Goal: Task Accomplishment & Management: Manage account settings

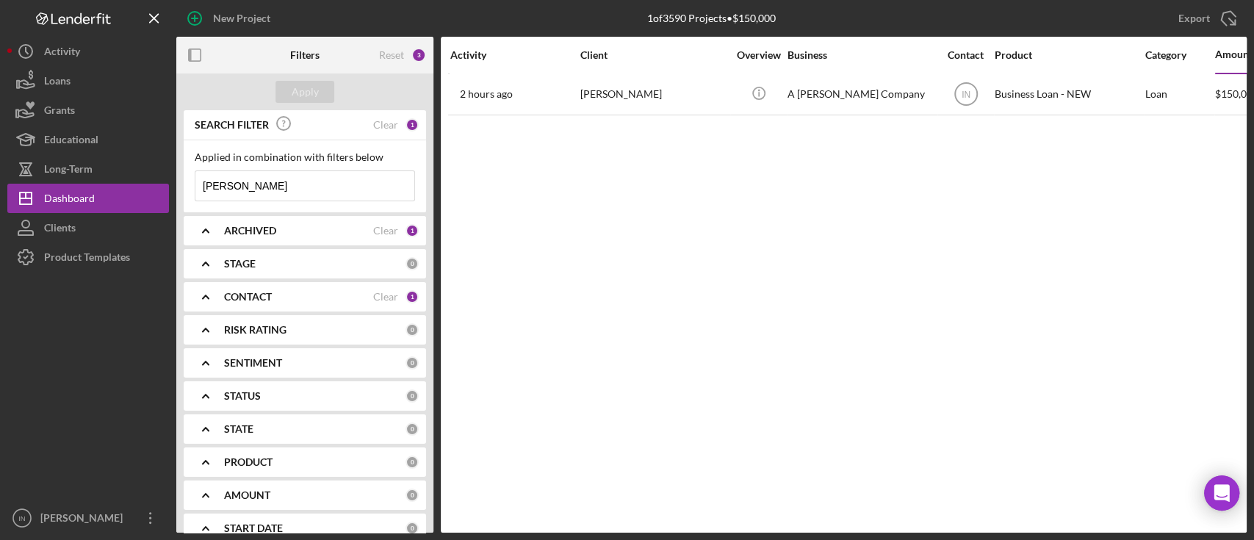
click at [265, 181] on input "[PERSON_NAME]" at bounding box center [304, 185] width 219 height 29
click at [315, 91] on div "Apply" at bounding box center [305, 92] width 27 height 22
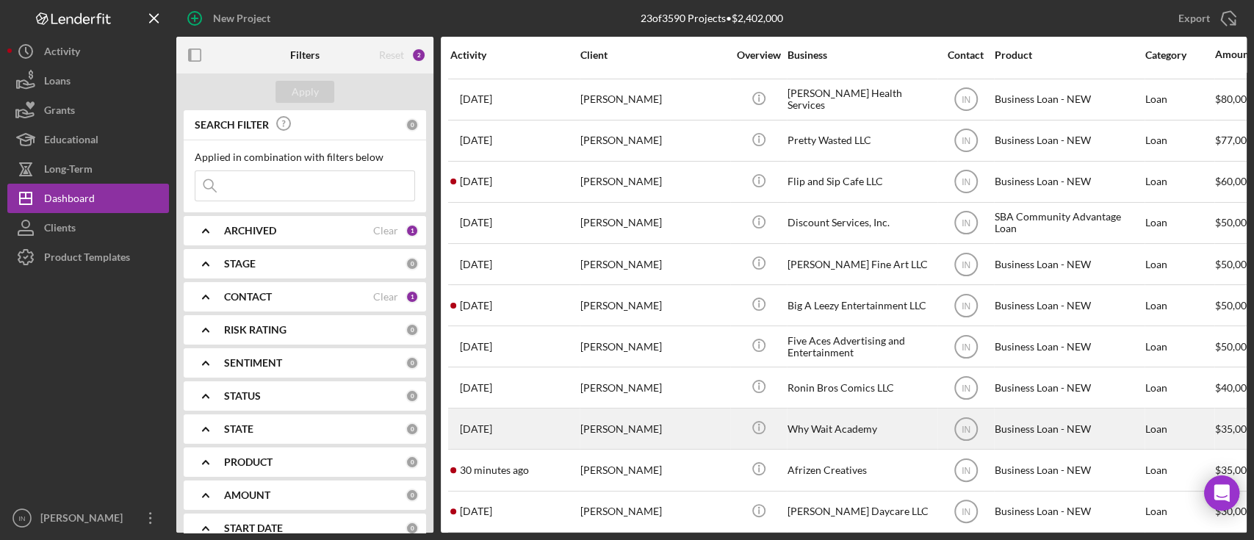
scroll to position [503, 0]
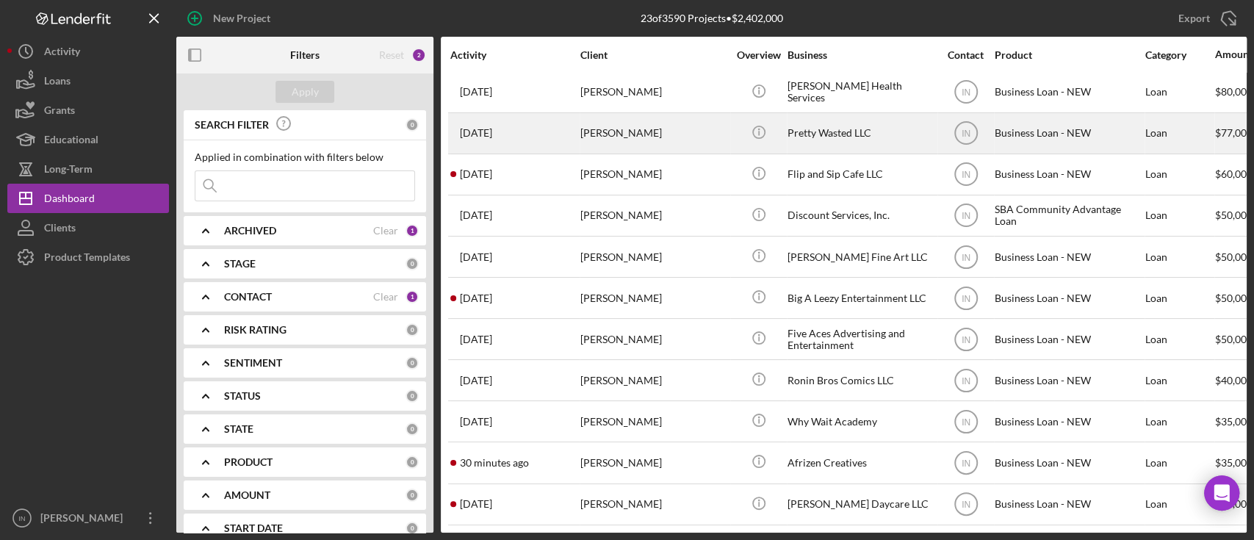
click at [688, 121] on div "Mary Melton" at bounding box center [653, 133] width 147 height 39
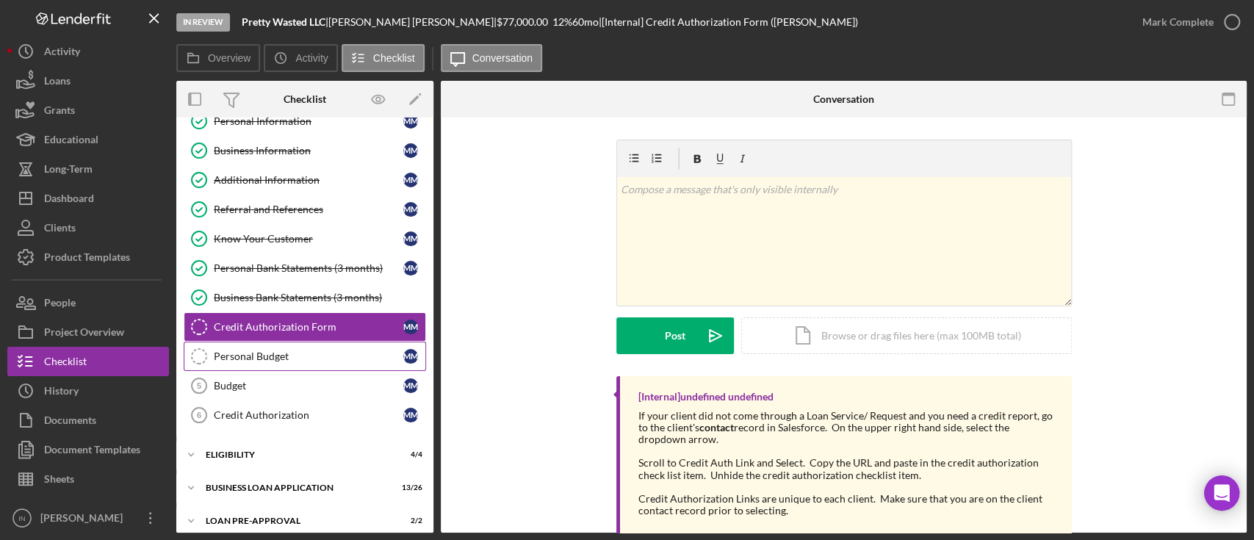
scroll to position [123, 0]
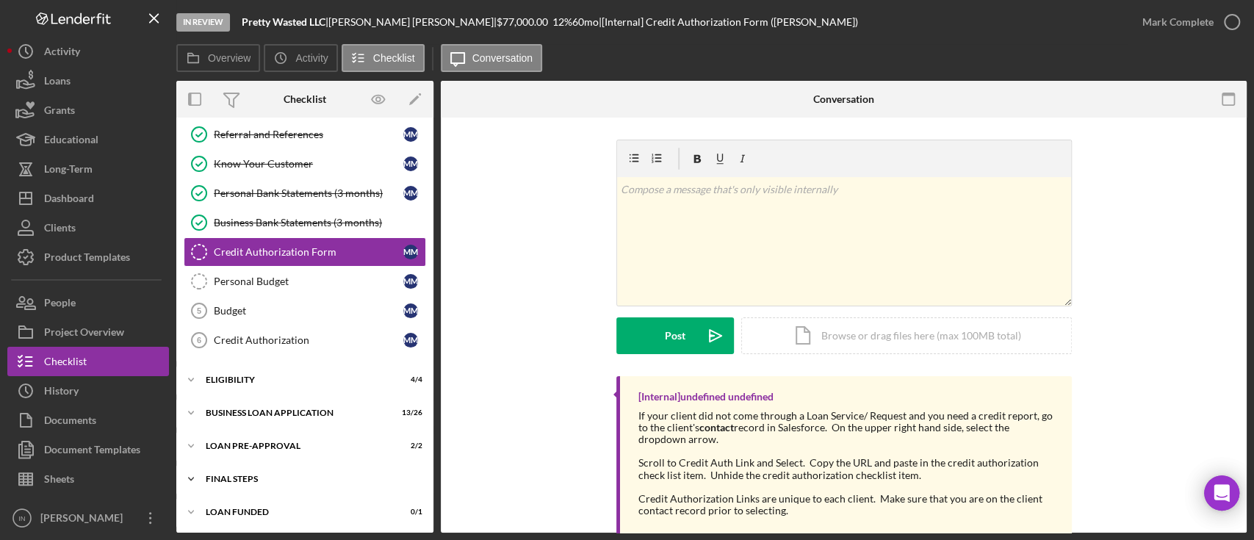
click at [253, 476] on div "FINAL STEPS" at bounding box center [310, 479] width 209 height 9
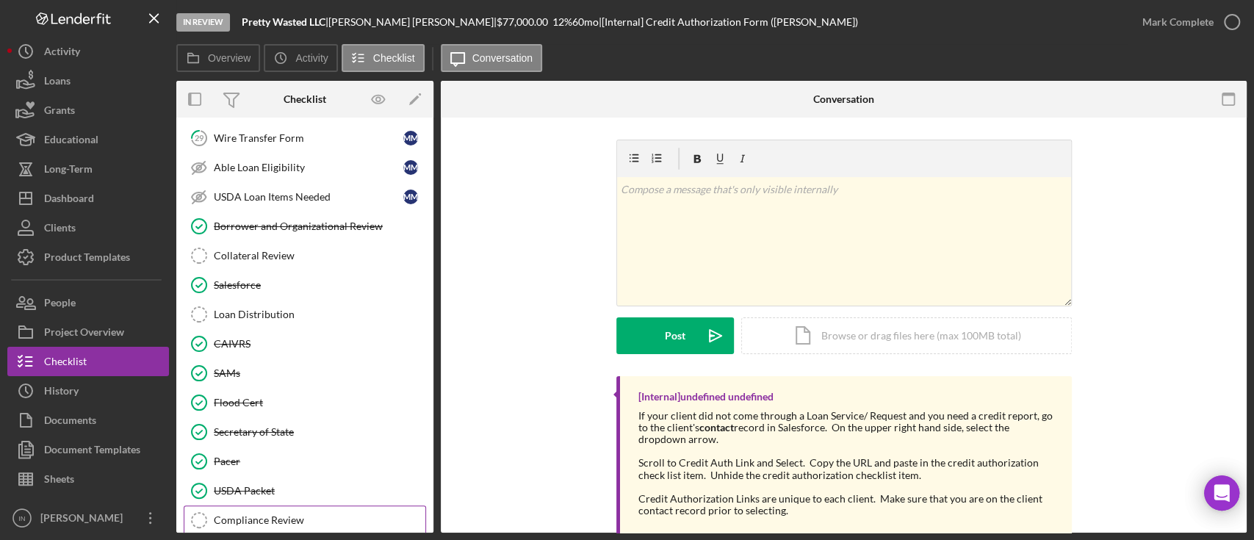
scroll to position [687, 0]
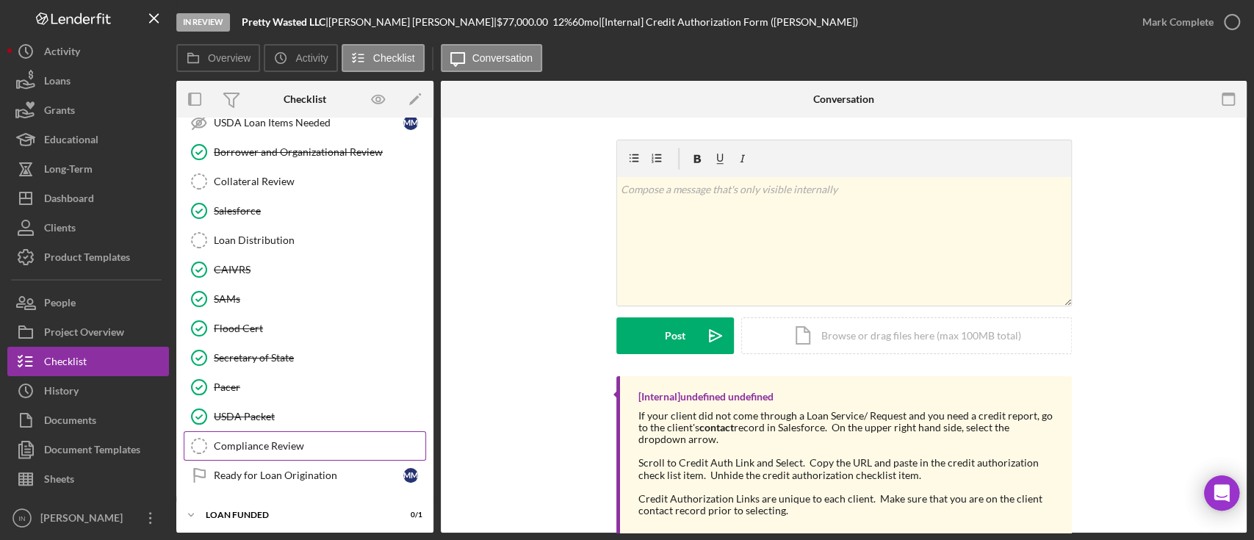
click at [265, 440] on div "Compliance Review" at bounding box center [320, 446] width 212 height 12
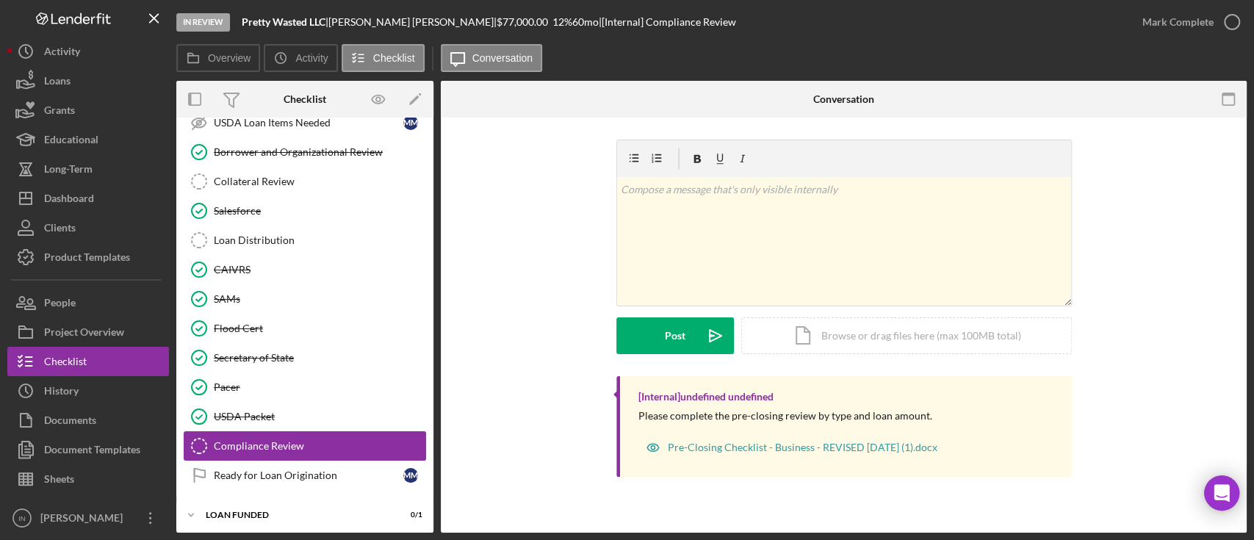
scroll to position [687, 0]
click at [1187, 24] on div "Mark Complete" at bounding box center [1178, 21] width 71 height 29
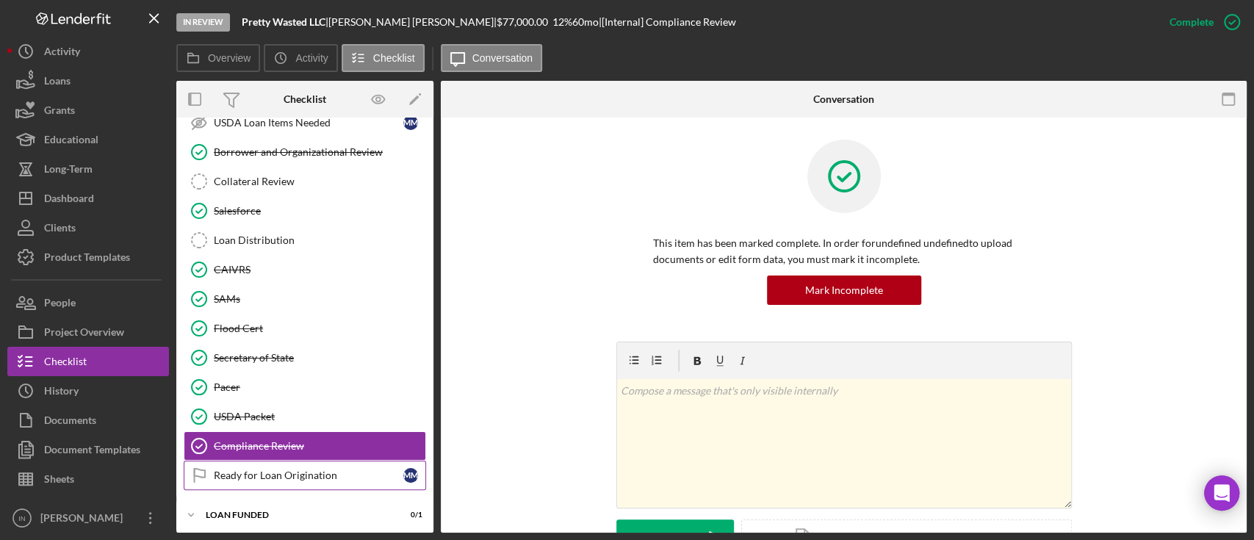
click at [276, 473] on div "Ready for Loan Origination" at bounding box center [309, 476] width 190 height 12
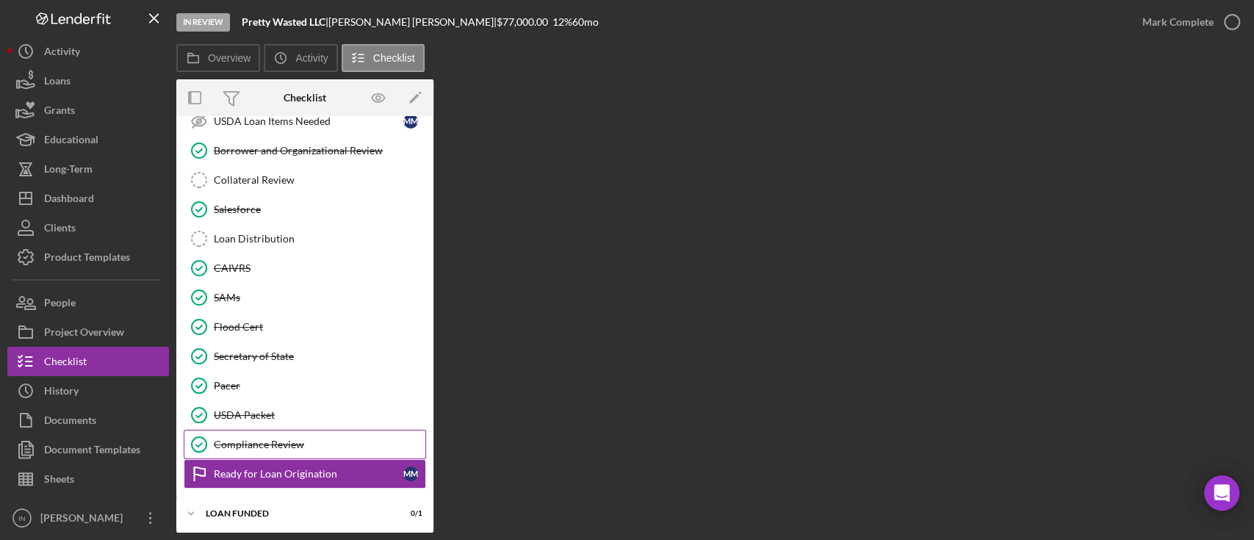
scroll to position [687, 0]
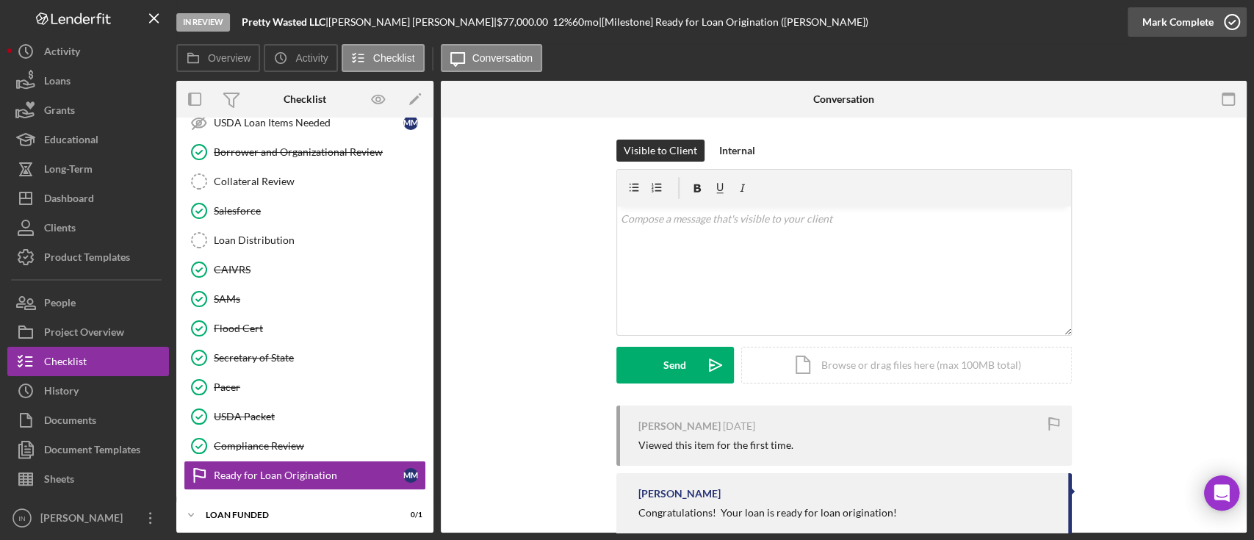
click at [1204, 9] on div "Mark Complete" at bounding box center [1178, 21] width 71 height 29
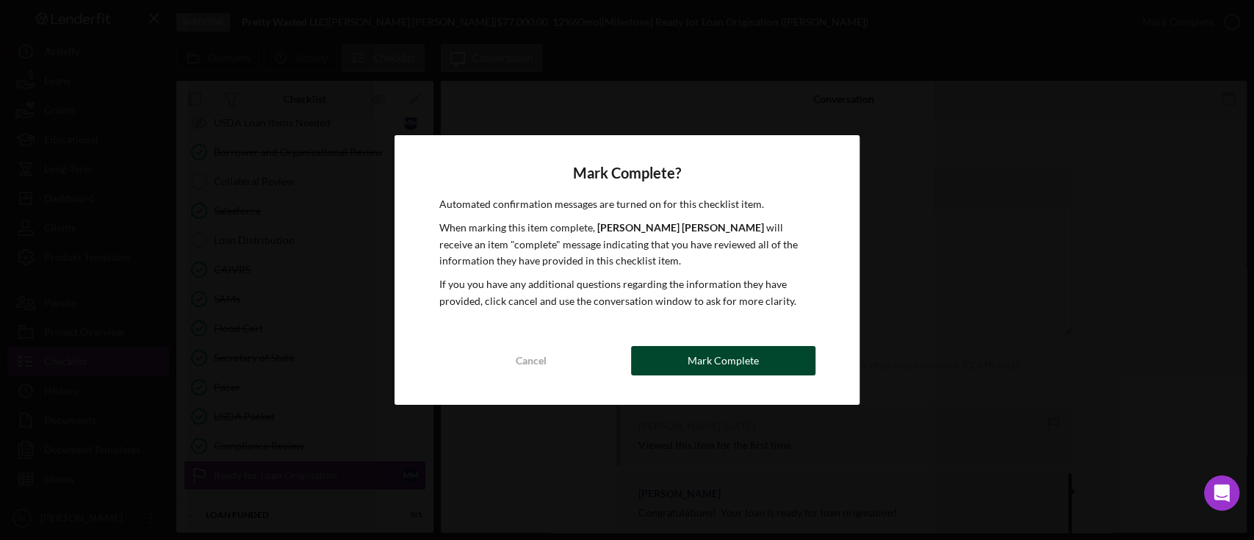
click at [737, 356] on div "Mark Complete" at bounding box center [723, 360] width 71 height 29
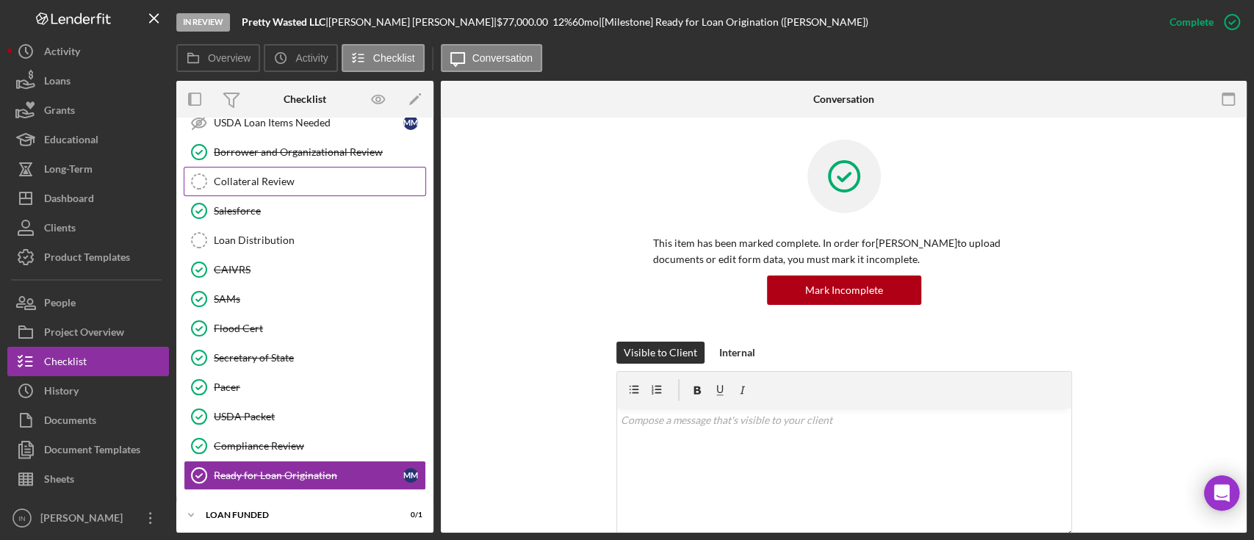
scroll to position [589, 0]
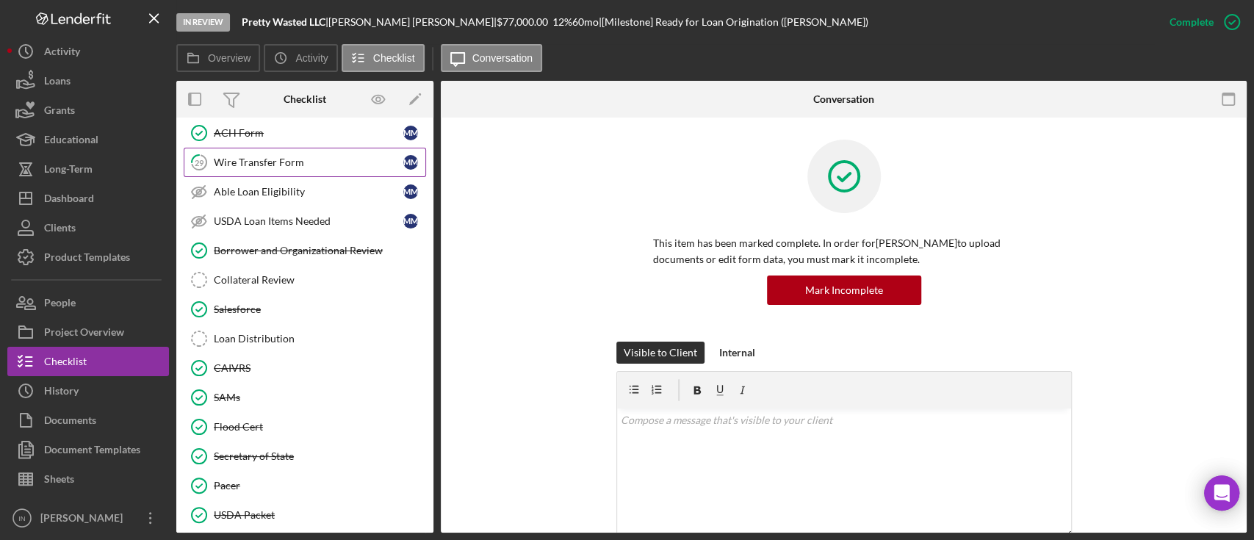
click at [328, 148] on link "29 Wire Transfer Form M M" at bounding box center [305, 162] width 242 height 29
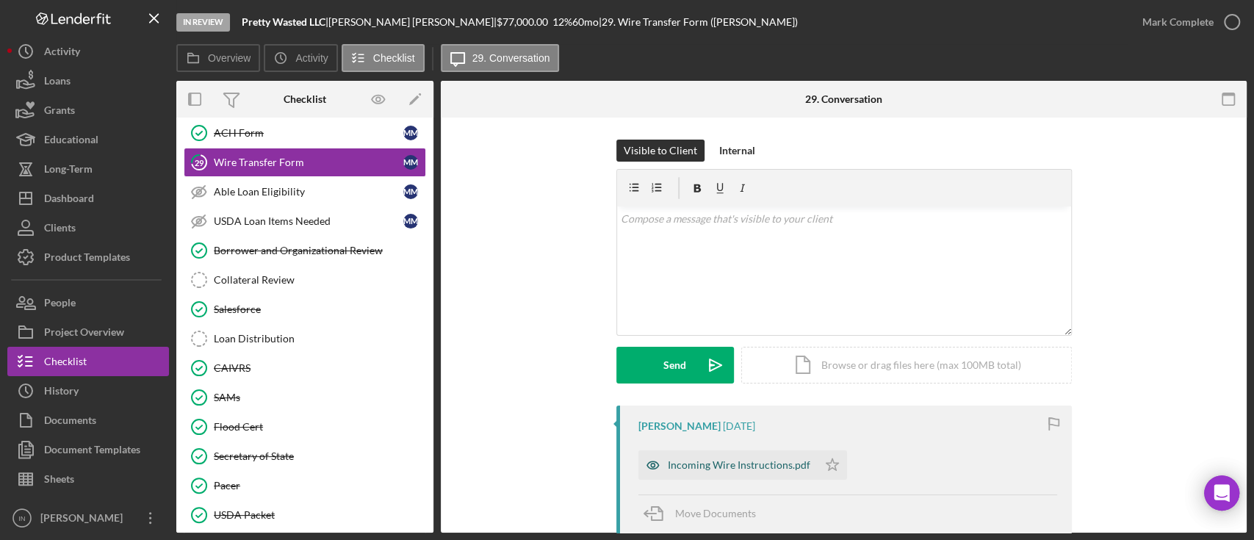
click at [768, 464] on div "Incoming Wire Instructions.pdf" at bounding box center [739, 465] width 143 height 12
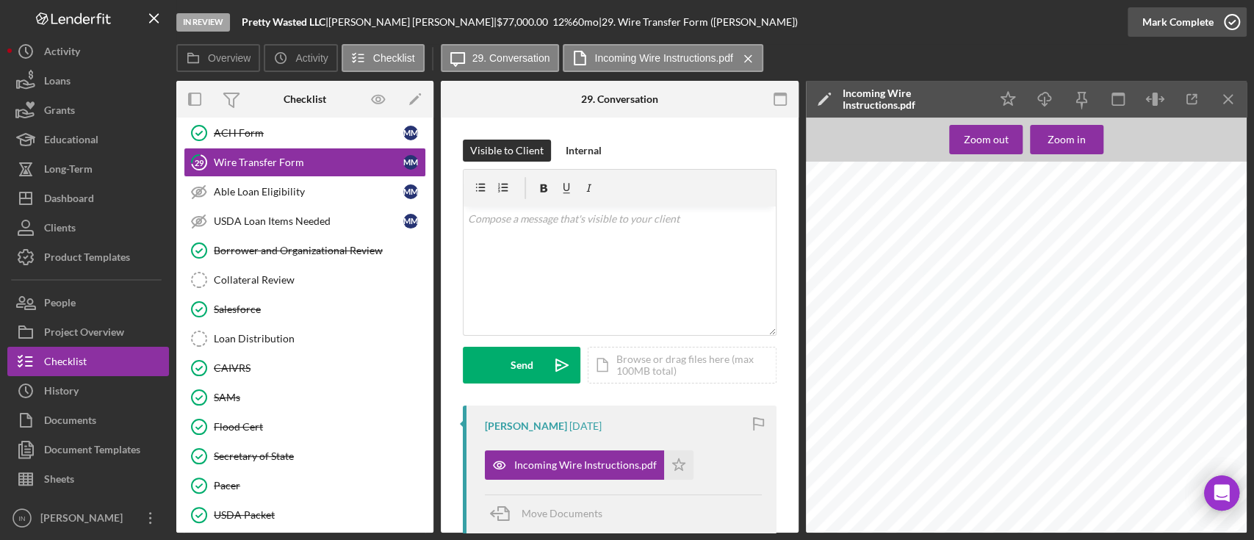
click at [1220, 16] on icon "button" at bounding box center [1232, 22] width 37 height 37
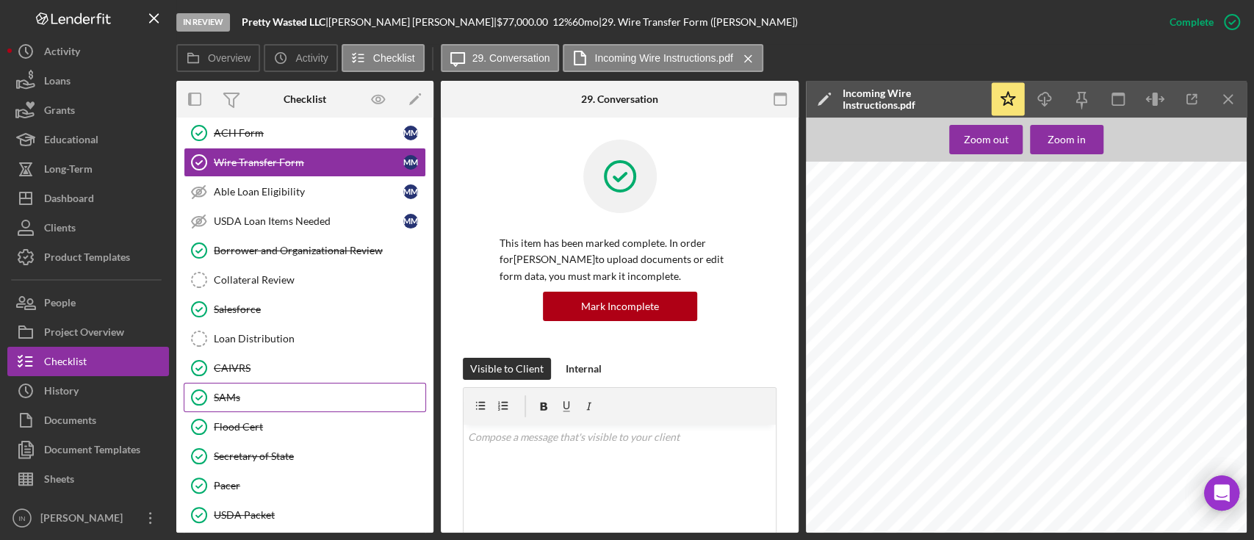
scroll to position [393, 0]
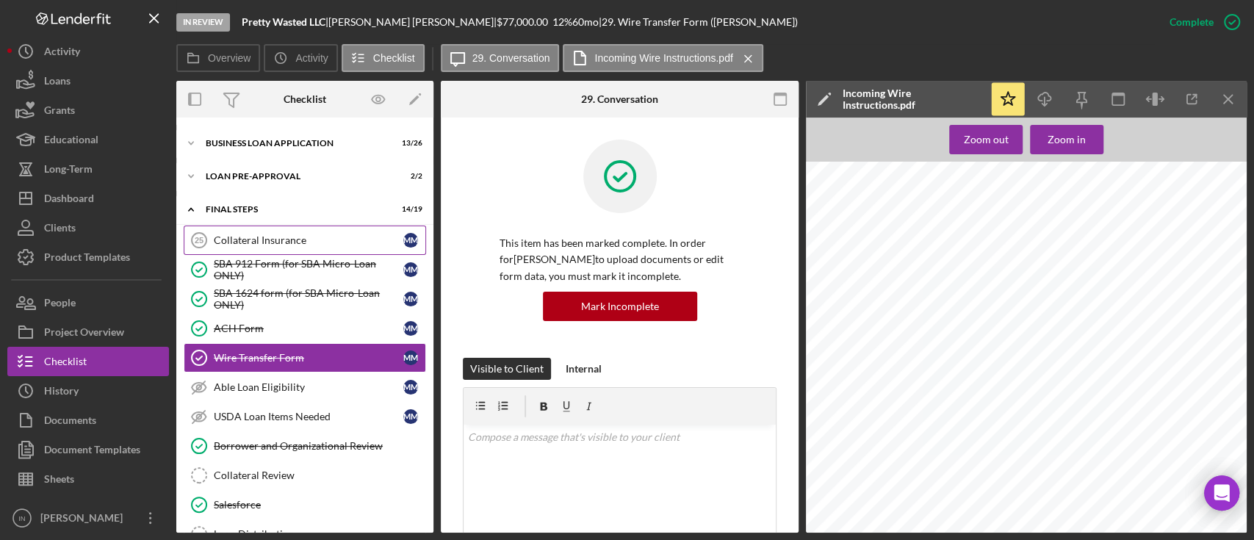
click at [342, 241] on div "Collateral Insurance" at bounding box center [309, 240] width 190 height 12
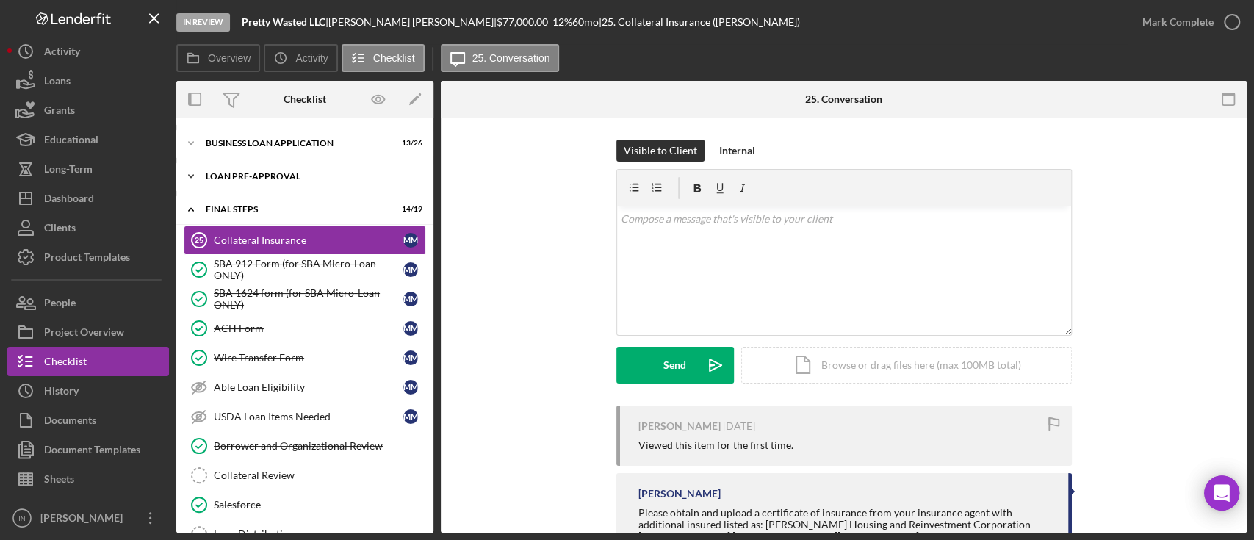
click at [359, 173] on div "LOAN PRE-APPROVAL" at bounding box center [310, 176] width 209 height 9
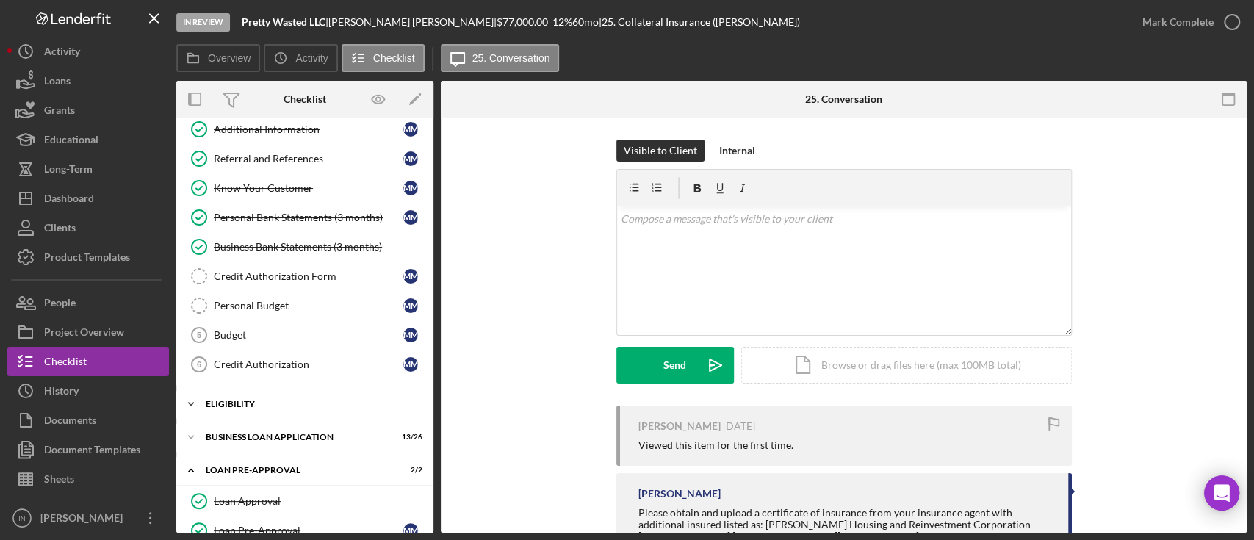
scroll to position [197, 0]
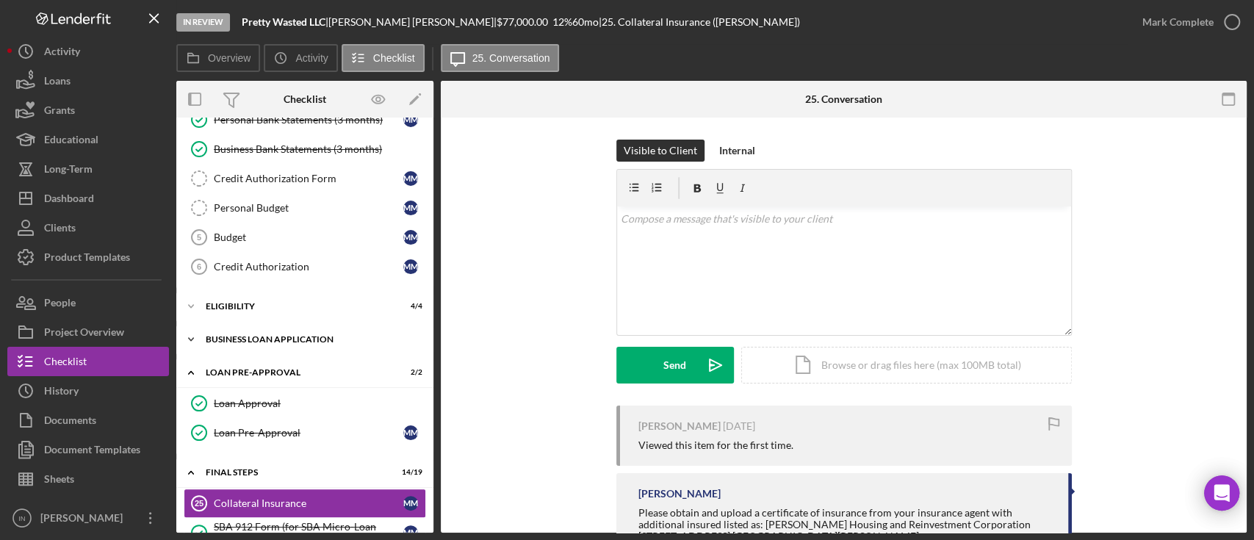
click at [276, 325] on div "Icon/Expander BUSINESS LOAN APPLICATION 13 / 26" at bounding box center [304, 339] width 257 height 29
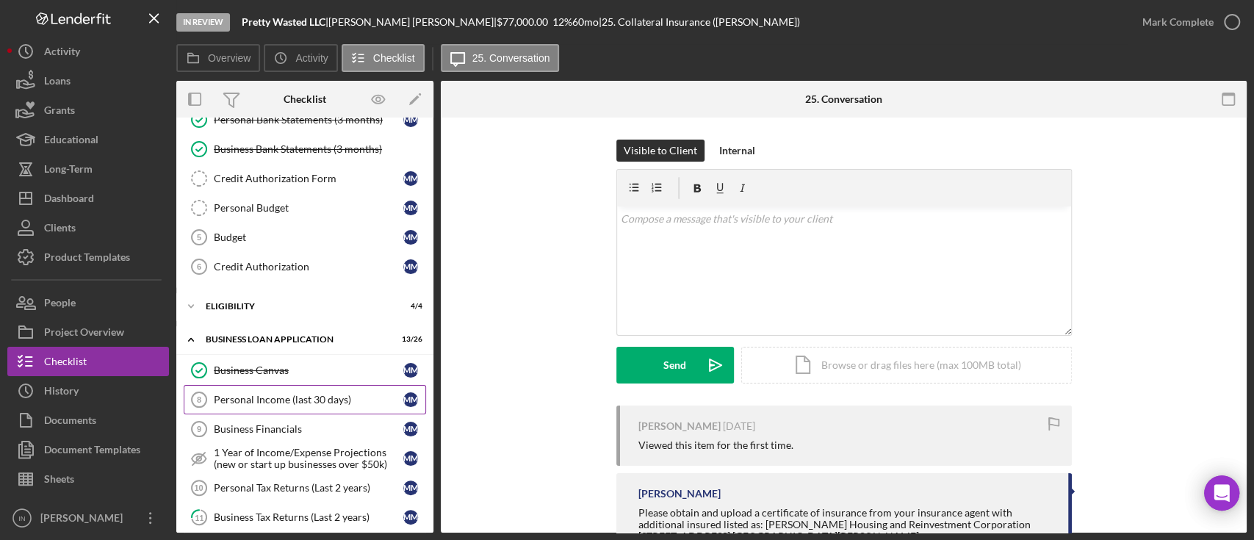
scroll to position [295, 0]
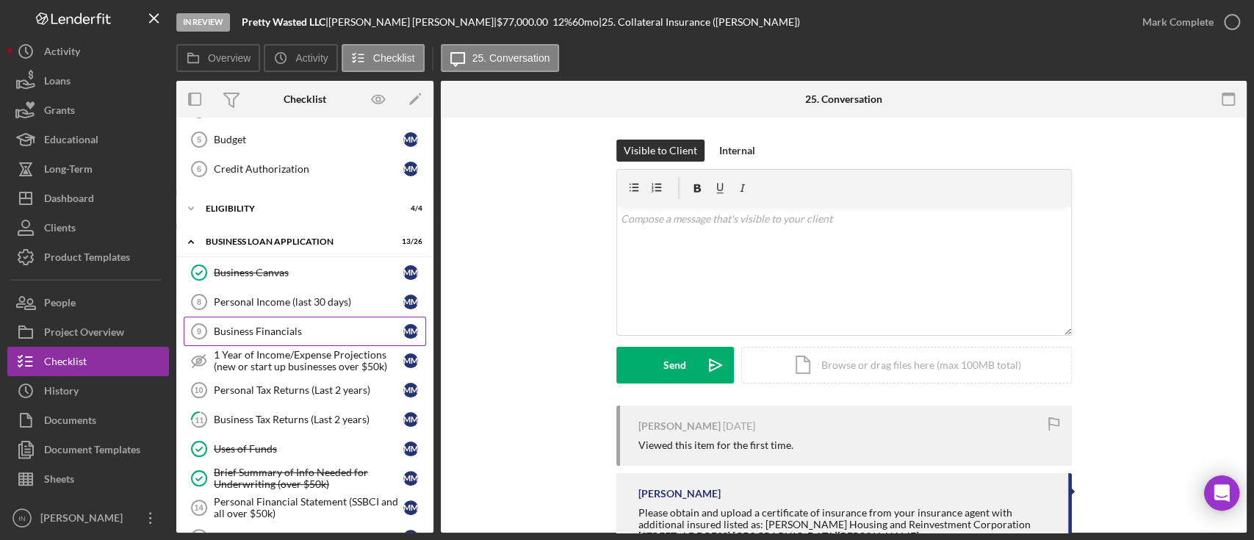
click at [287, 332] on div "Business Financials" at bounding box center [309, 331] width 190 height 12
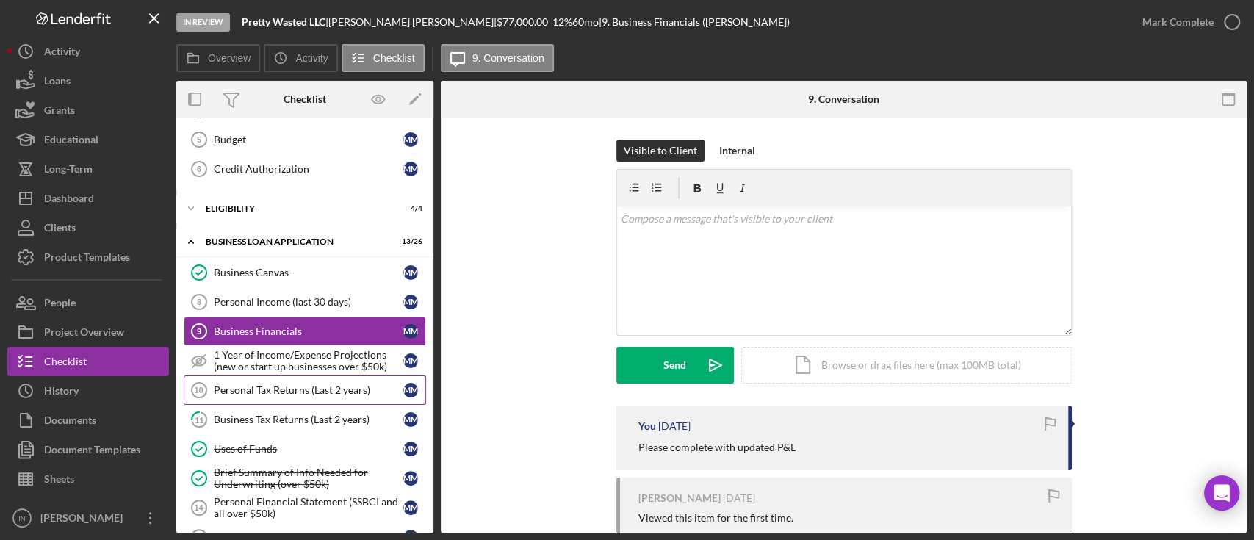
click at [292, 388] on div "Personal Tax Returns (Last 2 years)" at bounding box center [309, 390] width 190 height 12
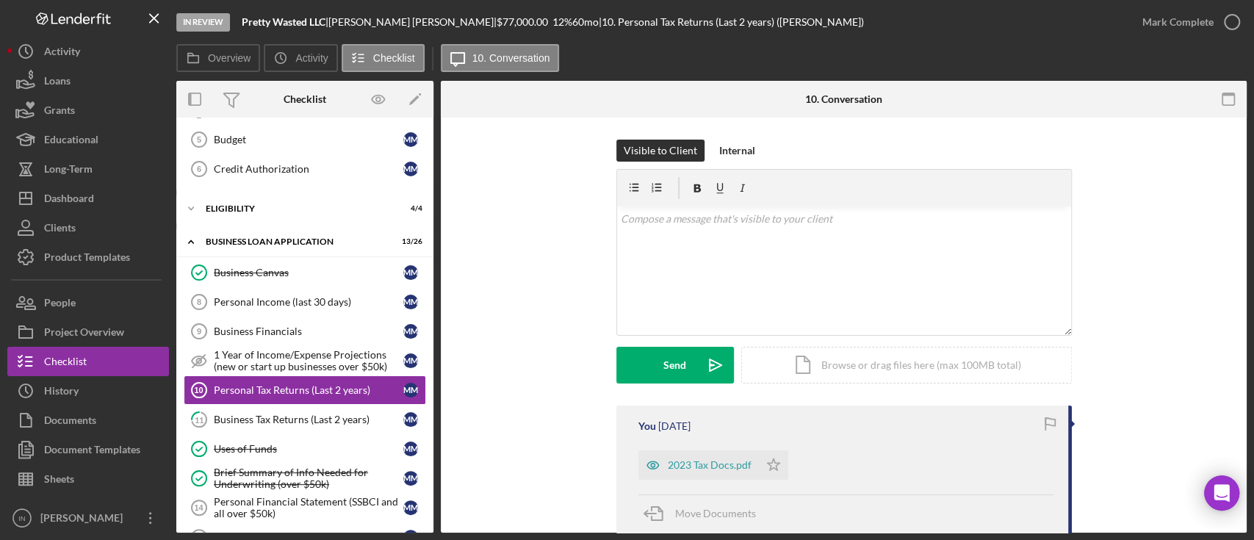
scroll to position [195, 0]
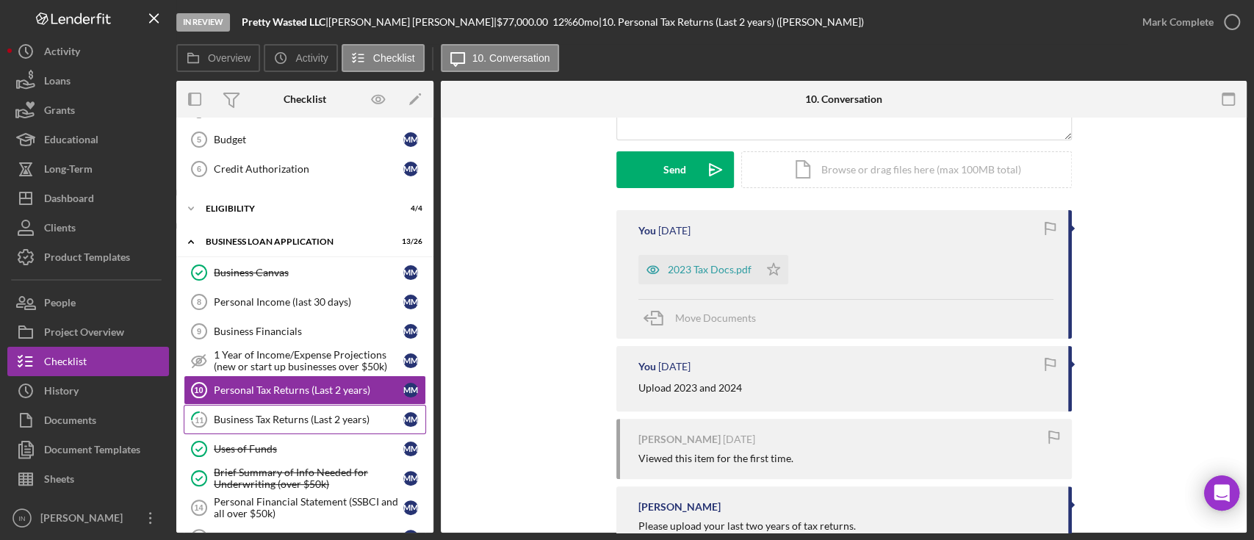
click at [303, 414] on div "Business Tax Returns (Last 2 years)" at bounding box center [309, 420] width 190 height 12
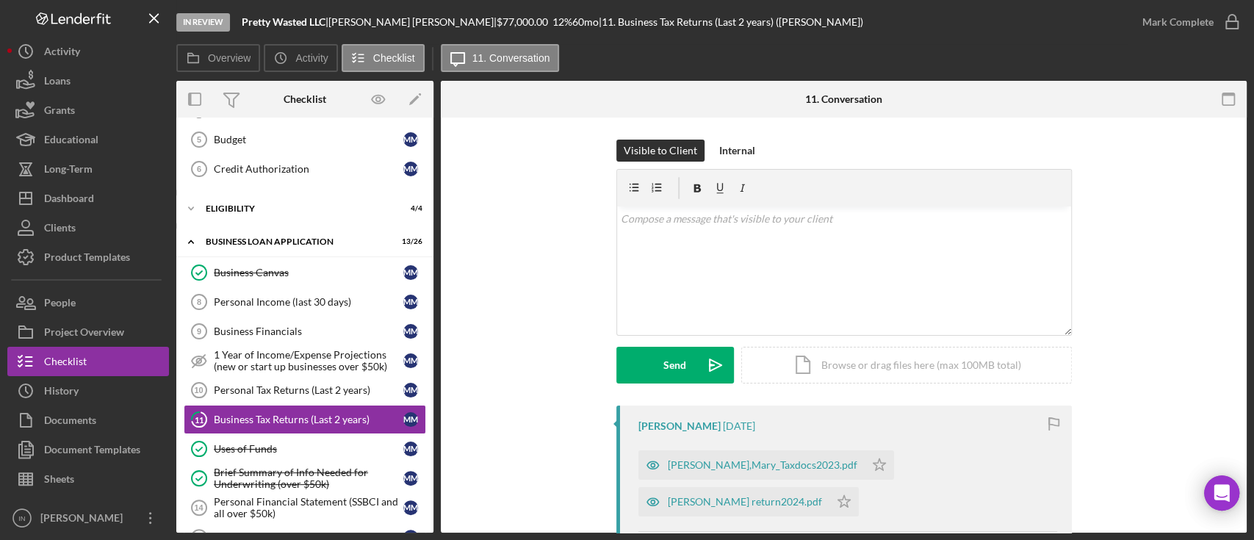
scroll to position [98, 0]
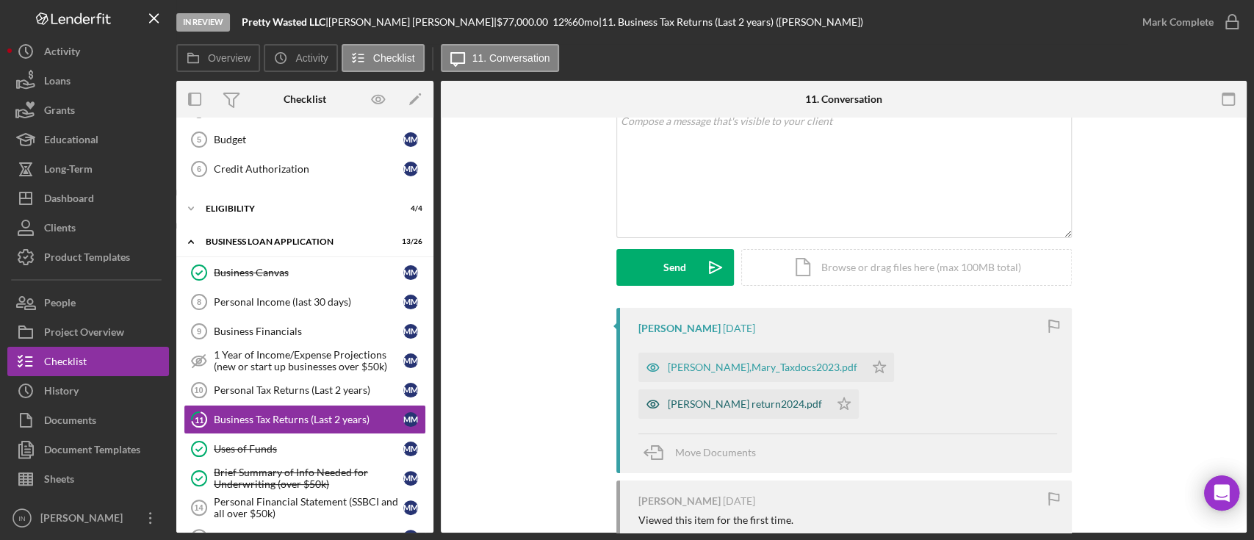
click at [727, 403] on div "Melton, Mary_Tax return2024.pdf" at bounding box center [745, 404] width 154 height 12
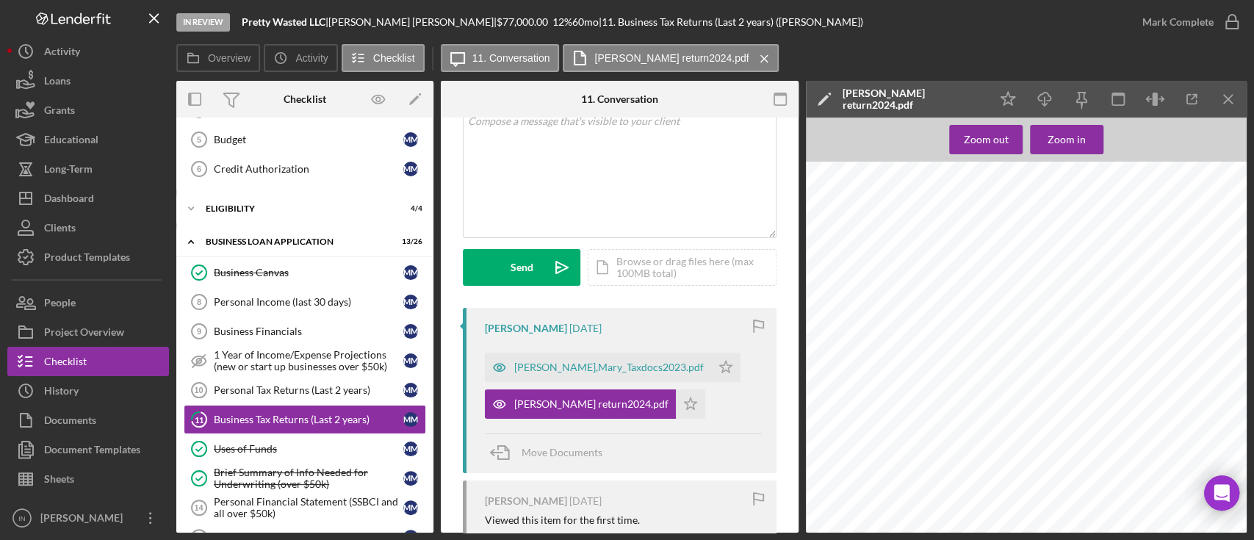
scroll to position [7151, 0]
click at [1047, 102] on icon "Icon/Download" at bounding box center [1045, 99] width 33 height 33
click at [268, 384] on div "Personal Tax Returns (Last 2 years)" at bounding box center [309, 390] width 190 height 12
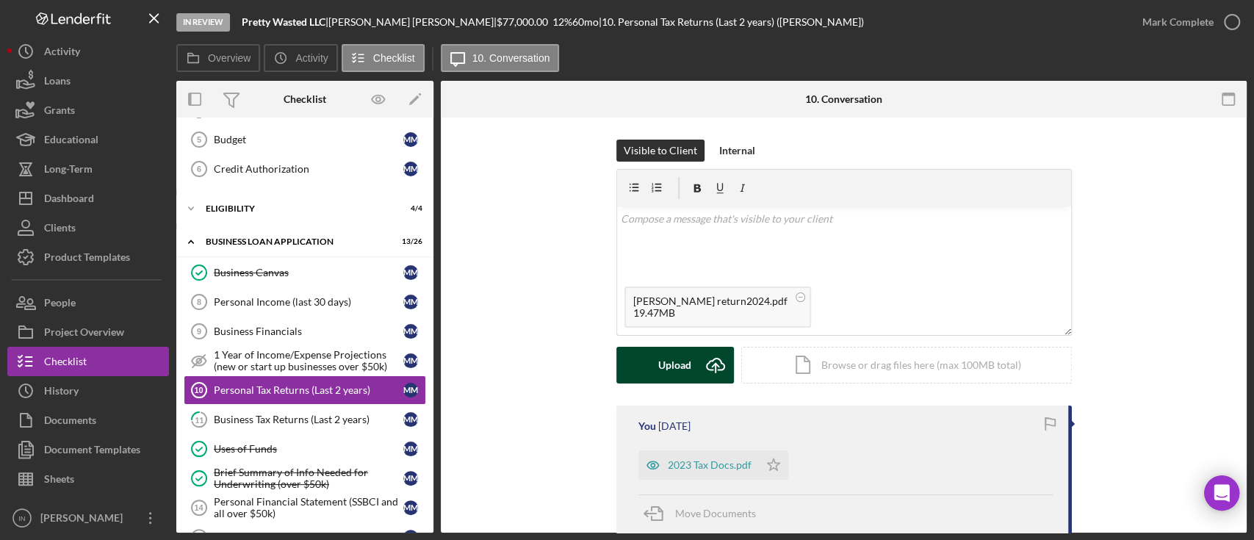
click at [682, 363] on div "Upload" at bounding box center [674, 365] width 33 height 37
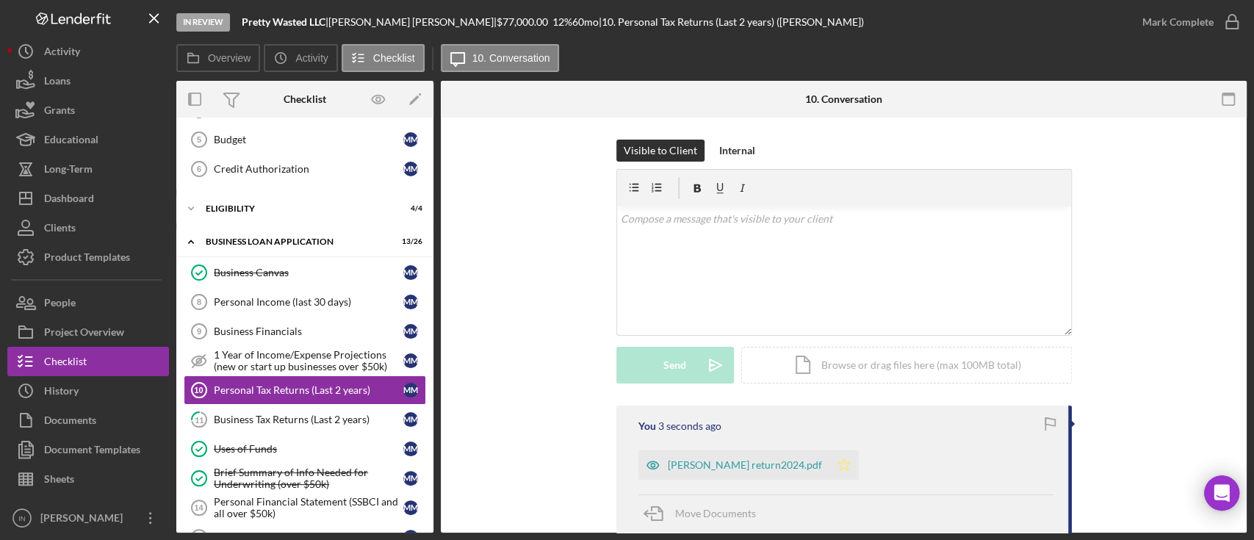
click at [838, 470] on polygon "button" at bounding box center [844, 464] width 12 height 12
click at [1190, 21] on div "Mark Complete" at bounding box center [1178, 21] width 71 height 29
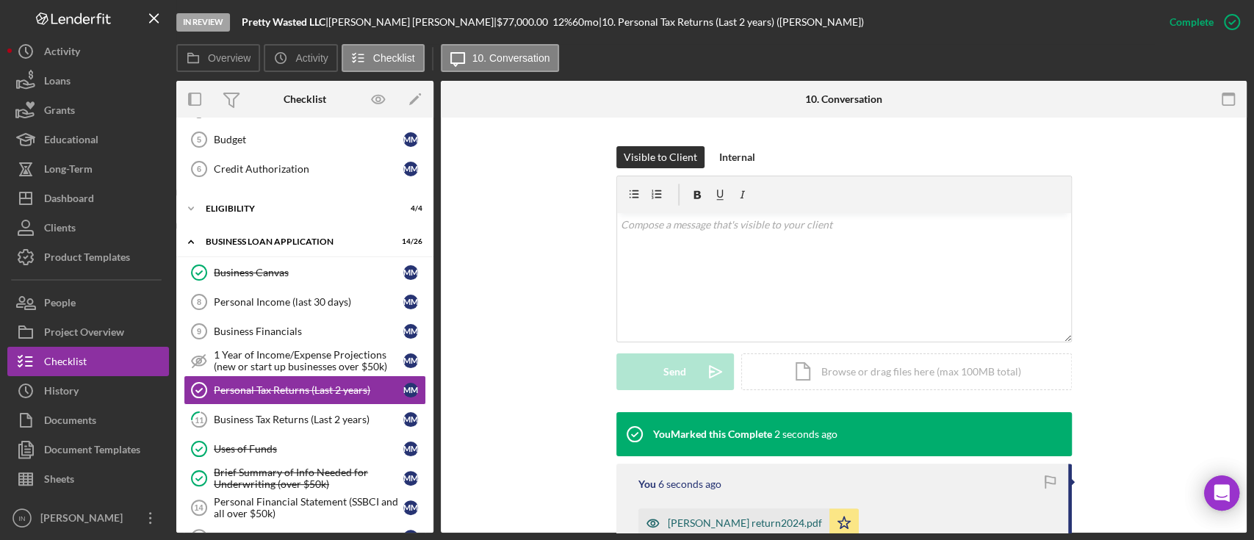
scroll to position [392, 0]
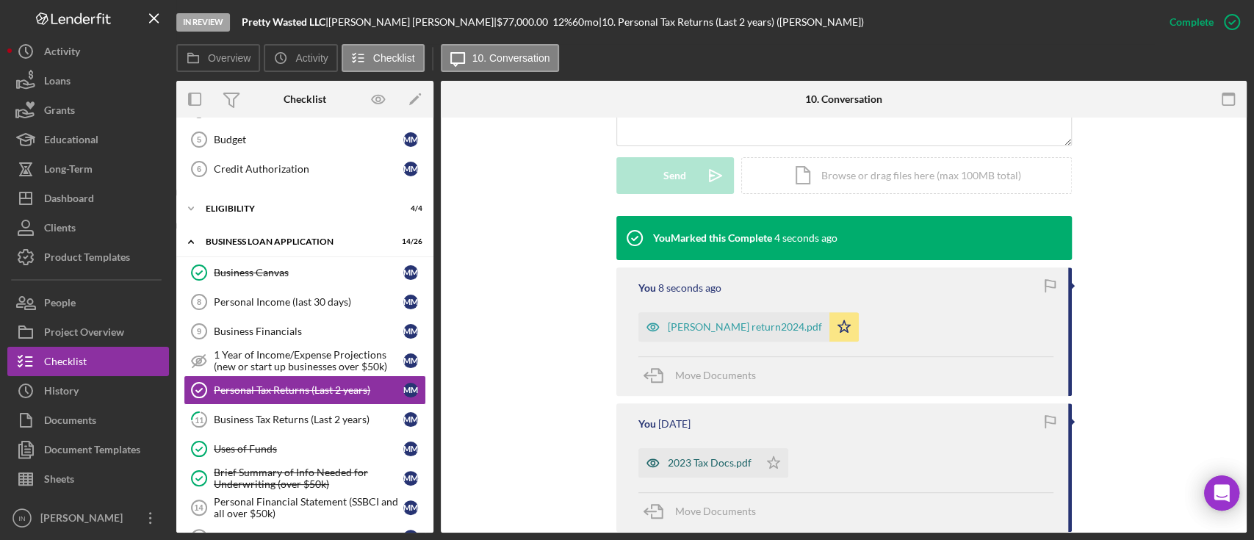
click at [707, 454] on div "2023 Tax Docs.pdf" at bounding box center [699, 462] width 120 height 29
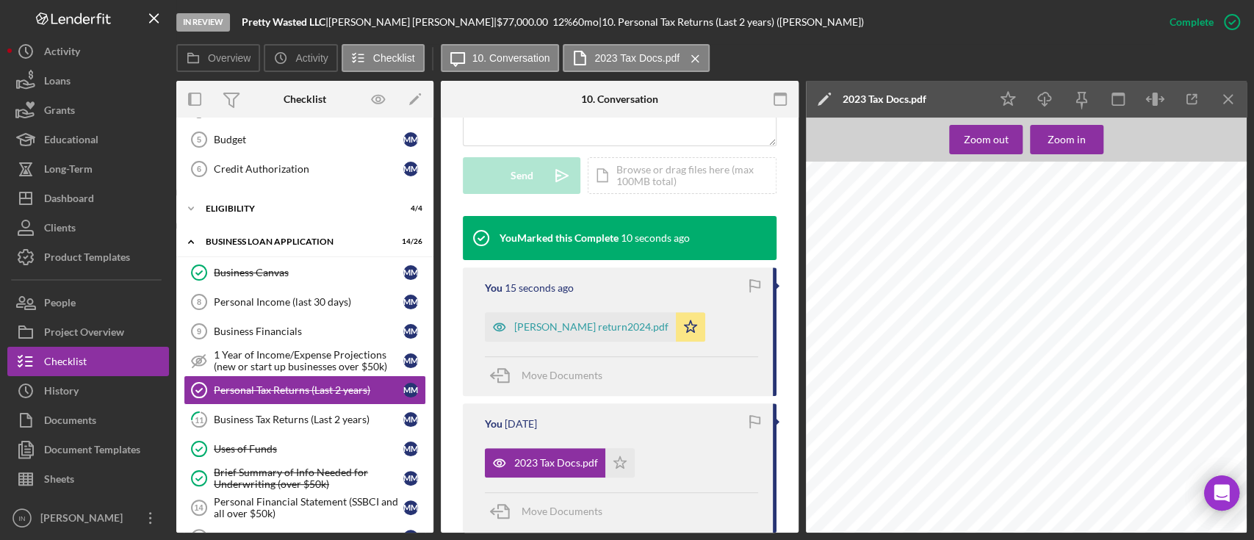
scroll to position [1959, 0]
click at [313, 422] on link "11 Business Tax Returns (Last 2 years) M M" at bounding box center [305, 419] width 242 height 29
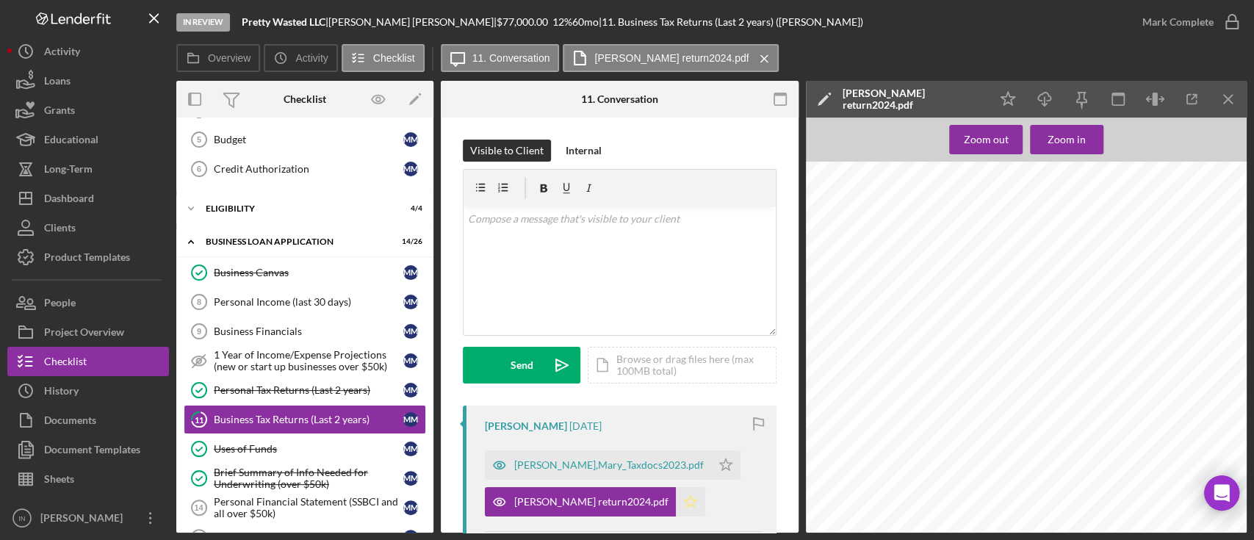
click at [678, 497] on icon "Icon/Star" at bounding box center [690, 501] width 29 height 29
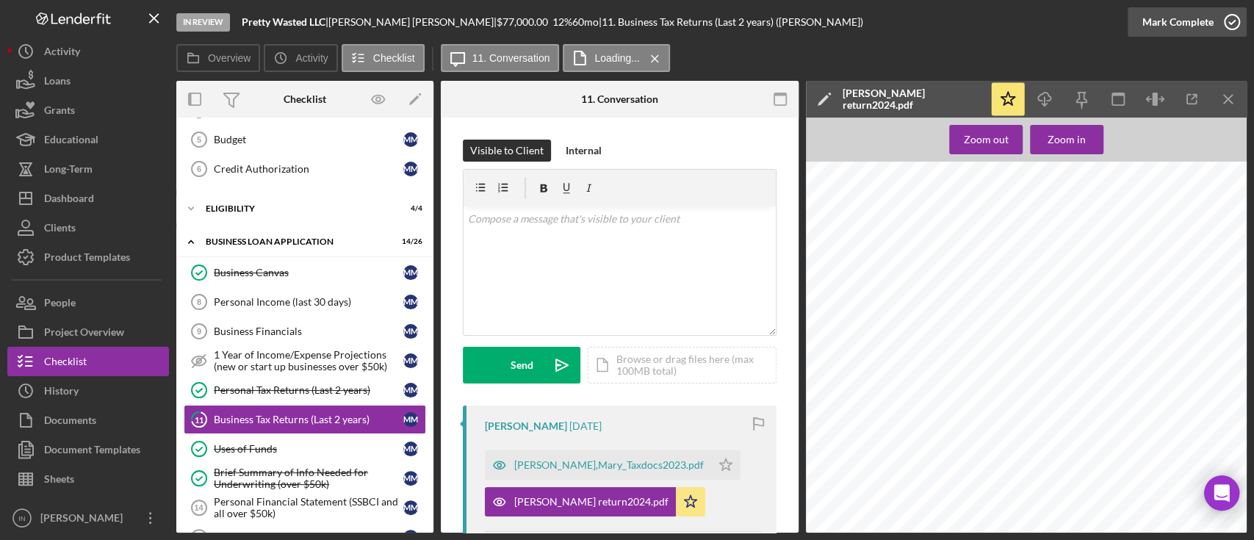
click at [1198, 15] on div "Mark Complete" at bounding box center [1178, 21] width 71 height 29
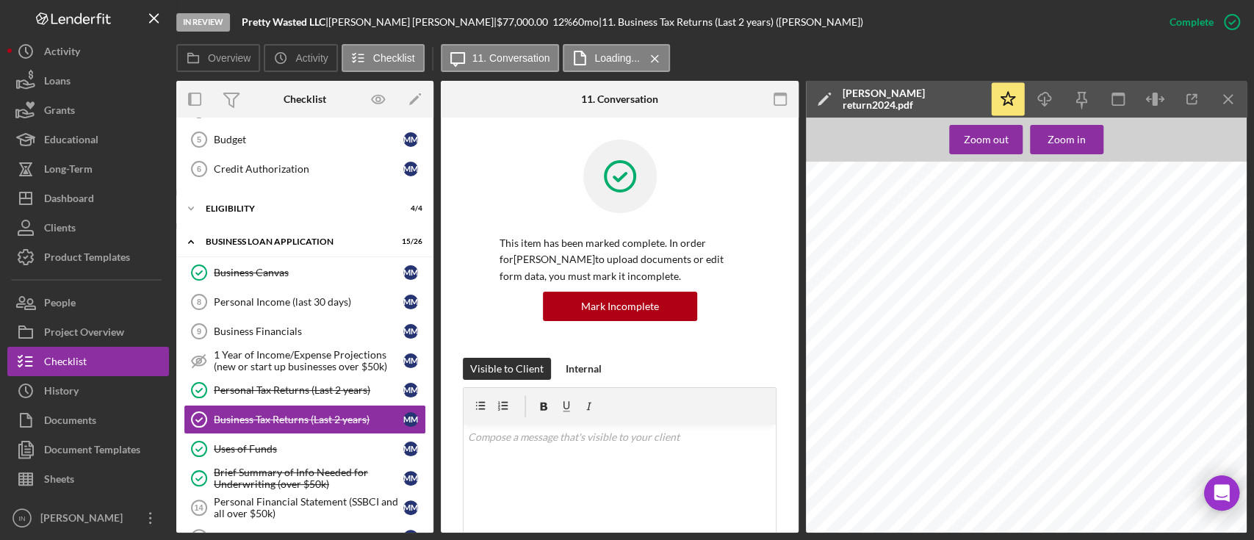
scroll to position [393, 0]
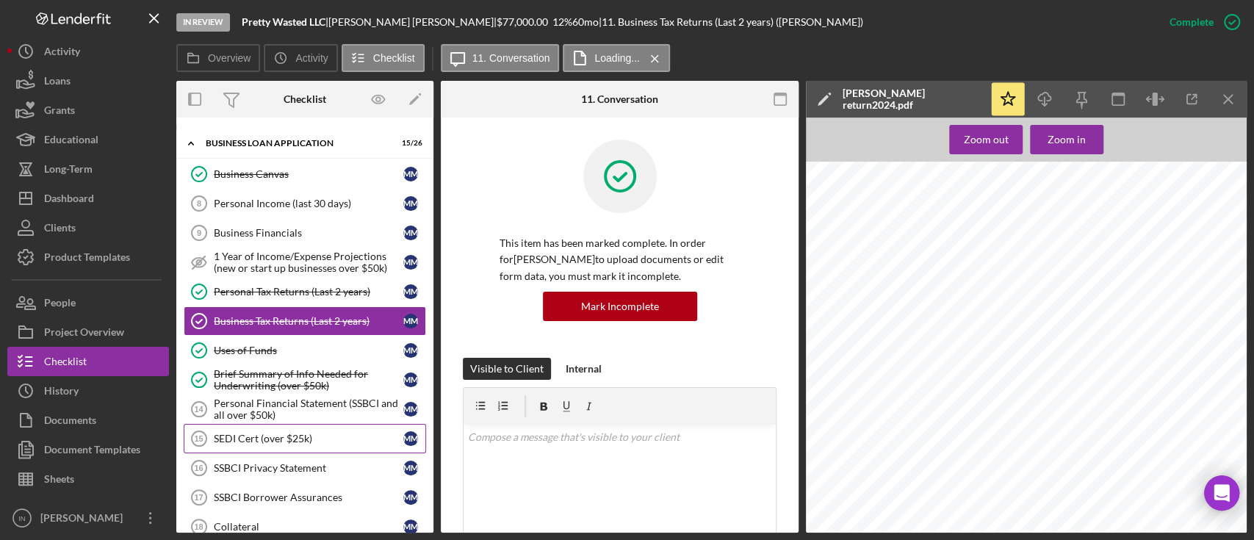
click at [305, 442] on link "SEDI Cert (over $25k) 15 SEDI Cert (over $25k) M M" at bounding box center [305, 438] width 242 height 29
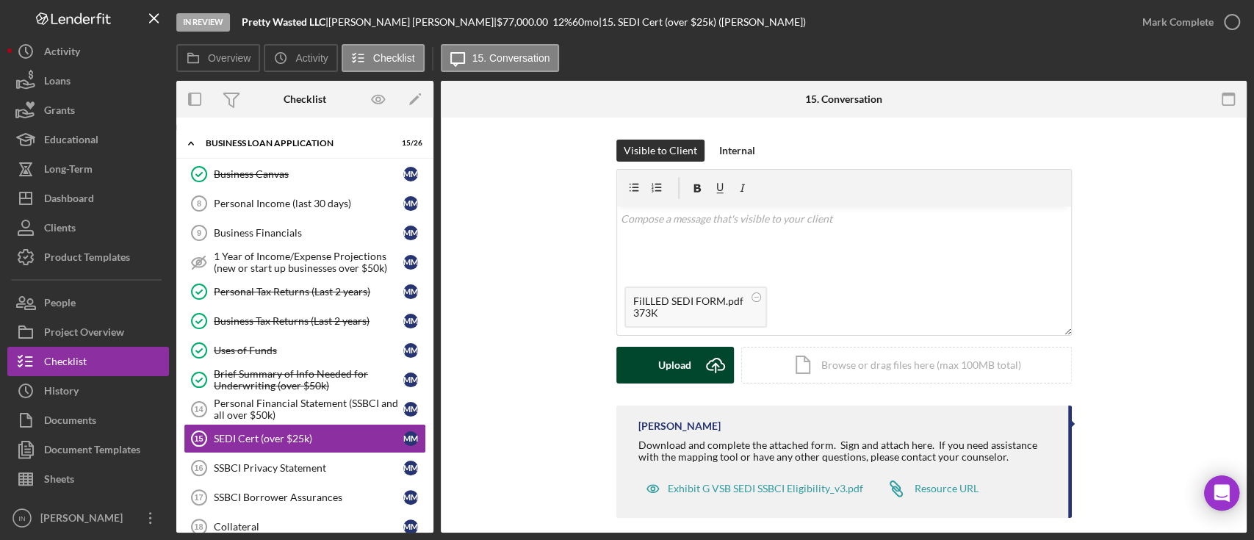
click at [665, 361] on div "Upload" at bounding box center [674, 365] width 33 height 37
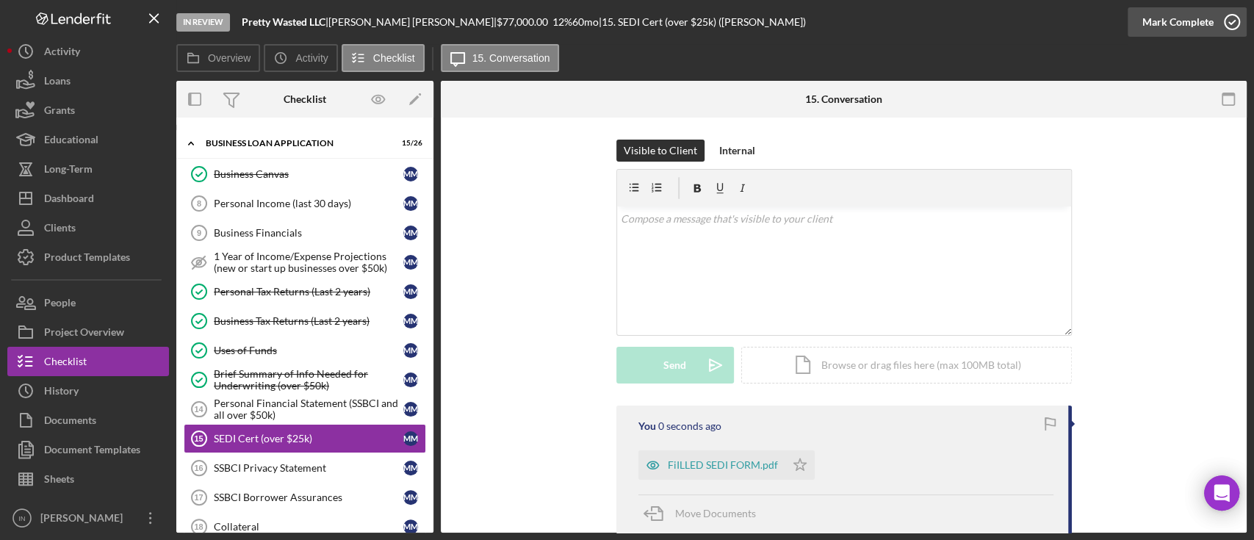
click at [1204, 22] on div "Mark Complete" at bounding box center [1178, 21] width 71 height 29
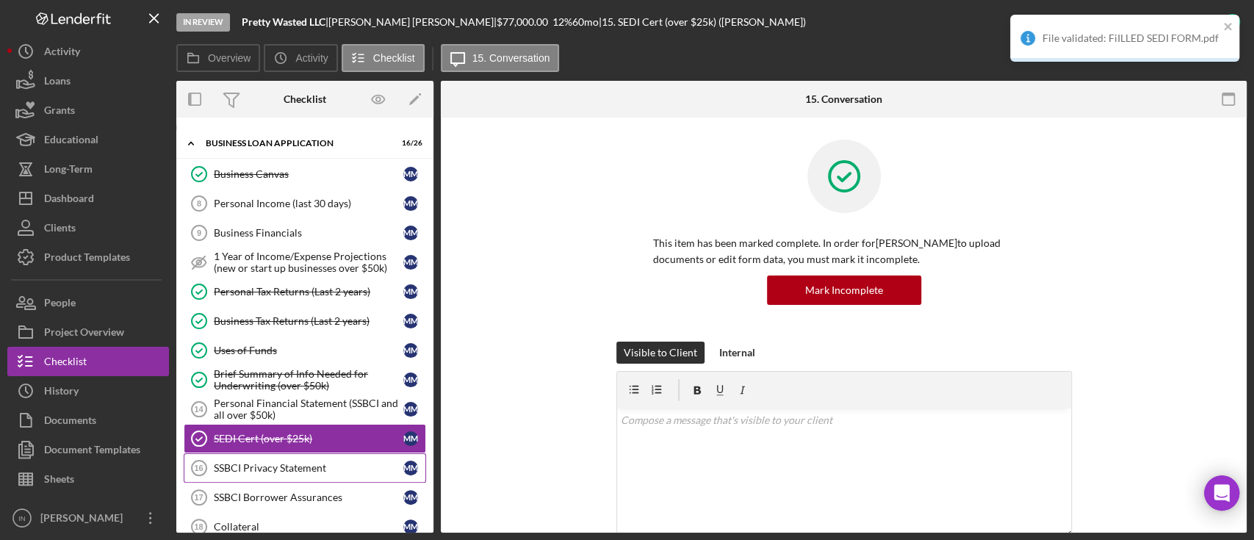
click at [323, 462] on div "SSBCI Privacy Statement" at bounding box center [309, 468] width 190 height 12
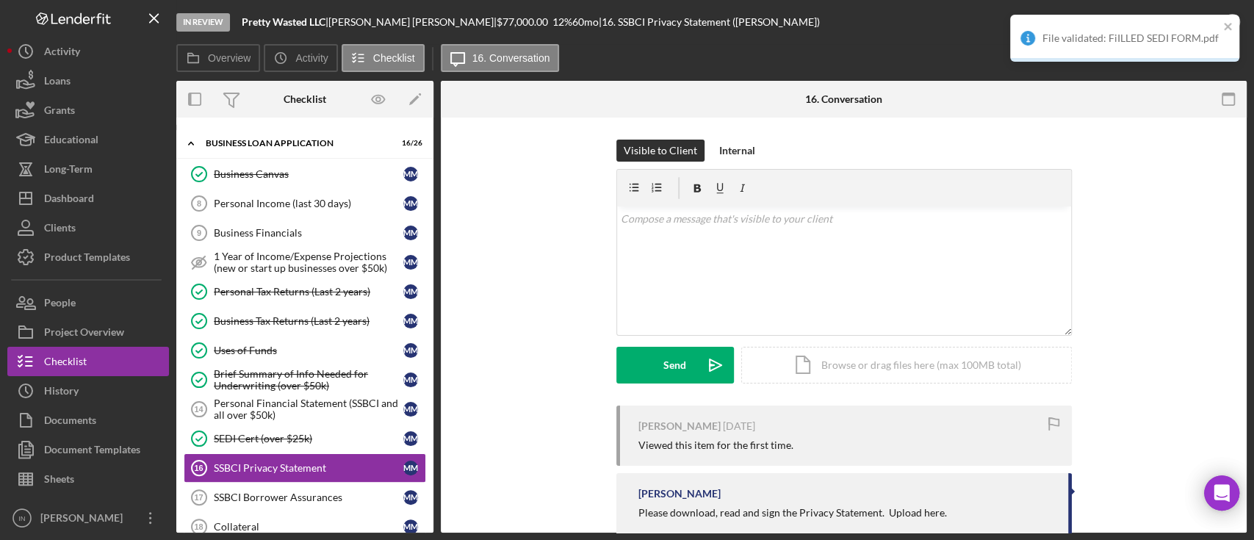
scroll to position [71, 0]
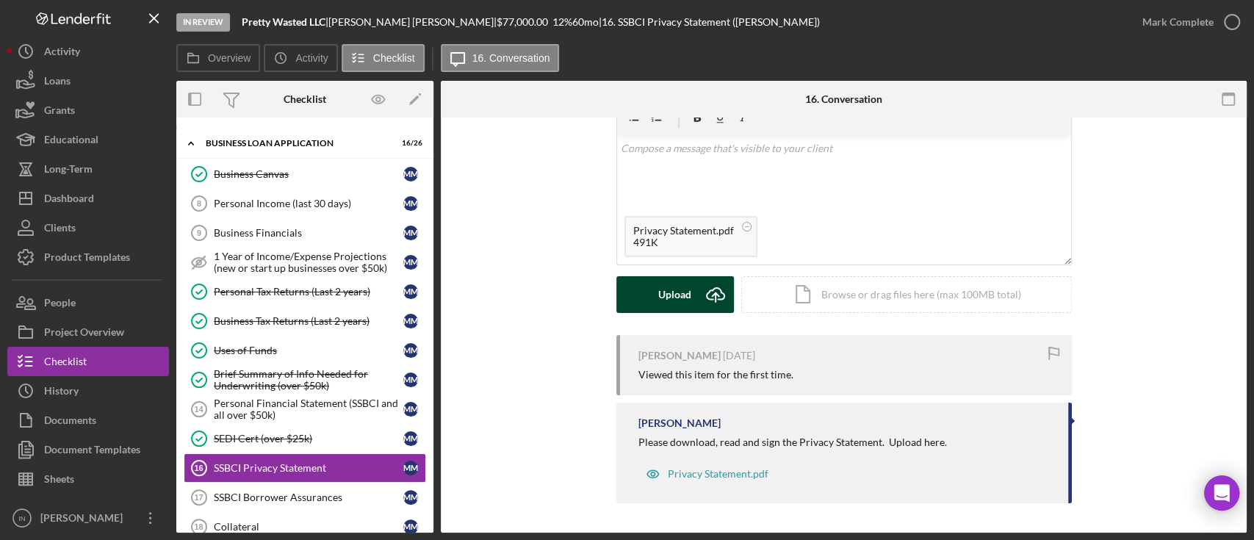
click at [708, 298] on icon "submit" at bounding box center [716, 293] width 18 height 11
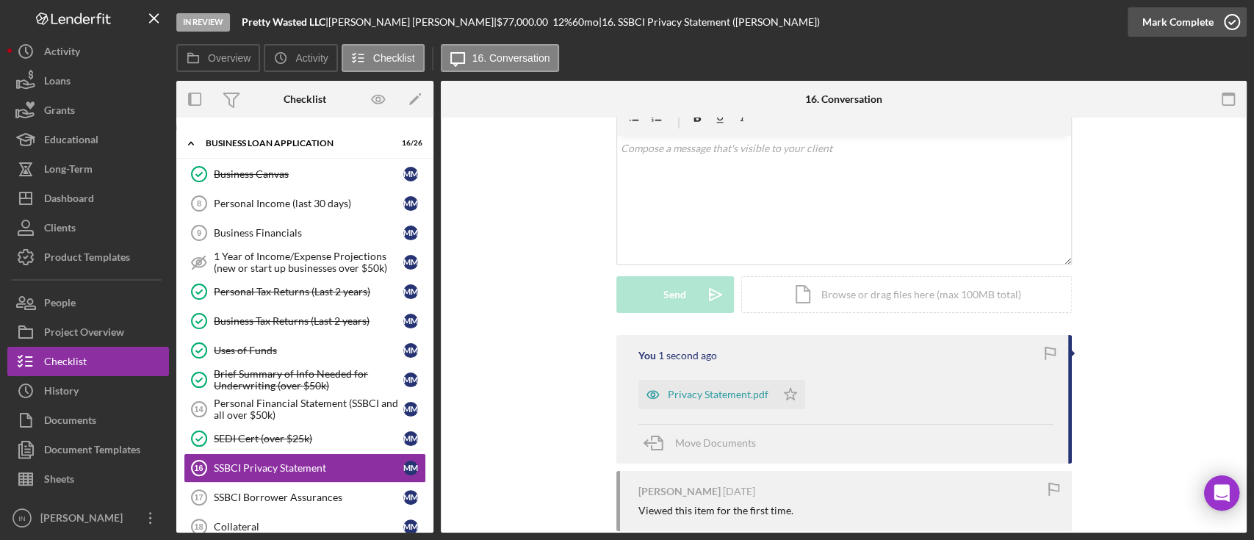
click at [1185, 21] on div "Mark Complete" at bounding box center [1178, 21] width 71 height 29
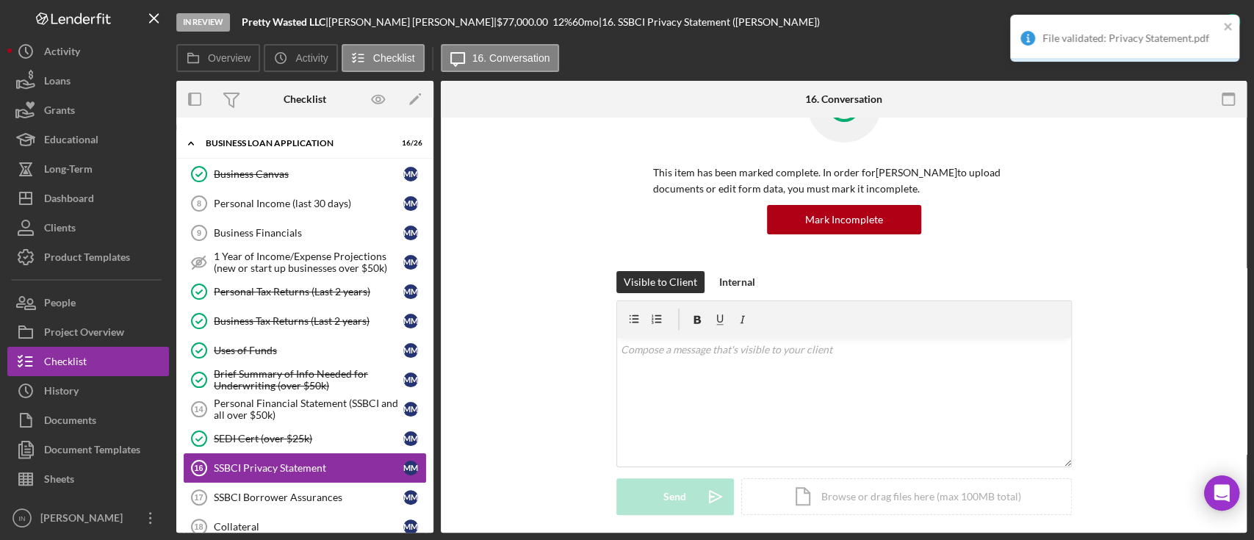
scroll to position [272, 0]
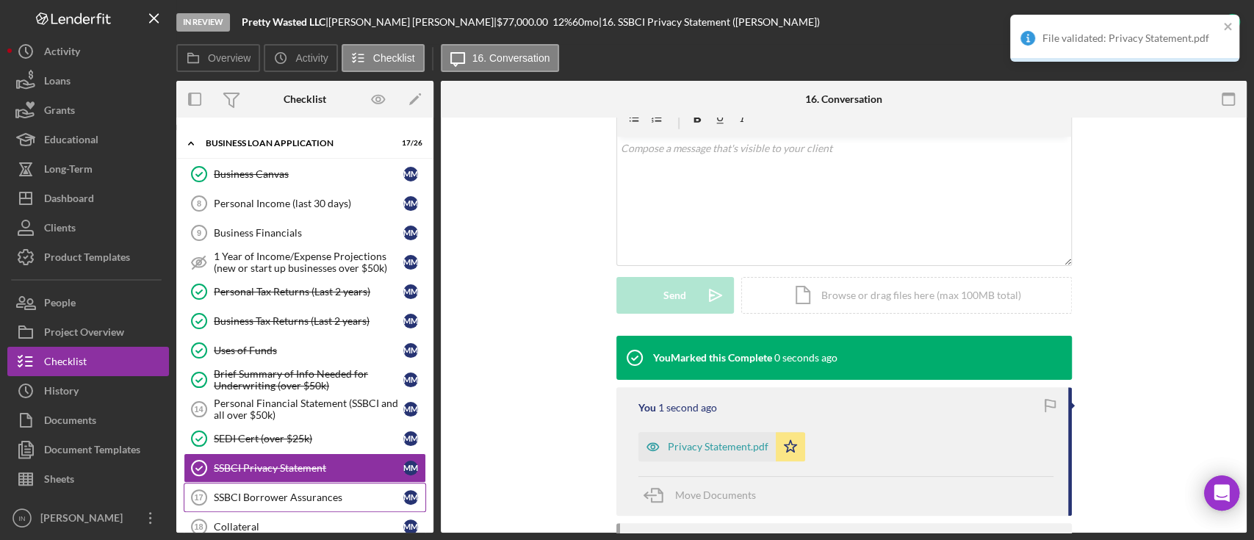
click at [340, 492] on div "SSBCI Borrower Assurances" at bounding box center [309, 498] width 190 height 12
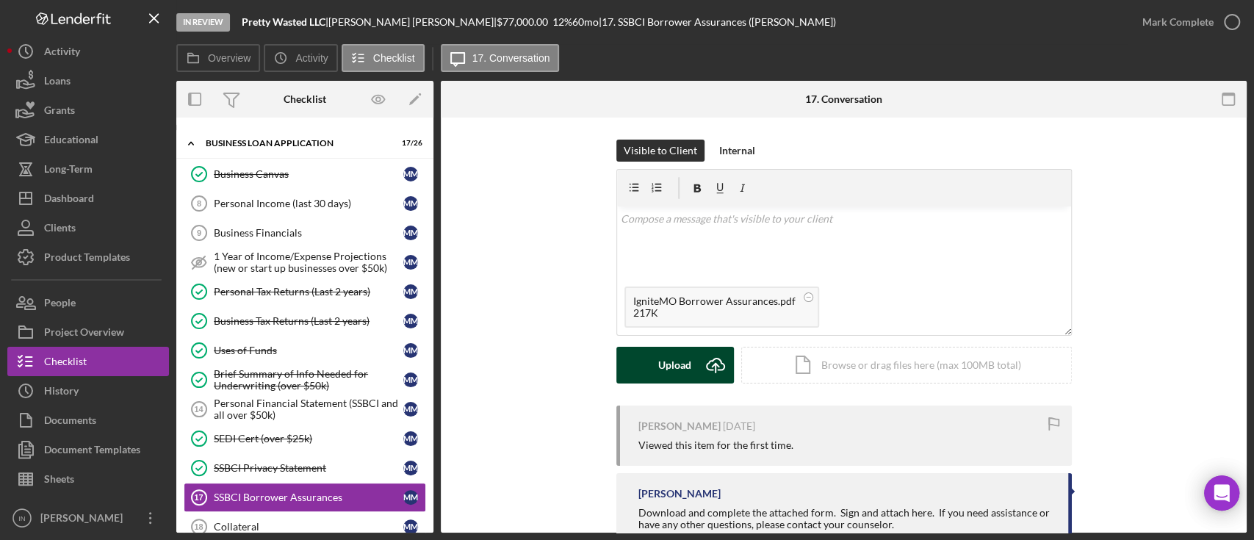
click at [702, 354] on icon "Icon/Upload" at bounding box center [715, 365] width 37 height 37
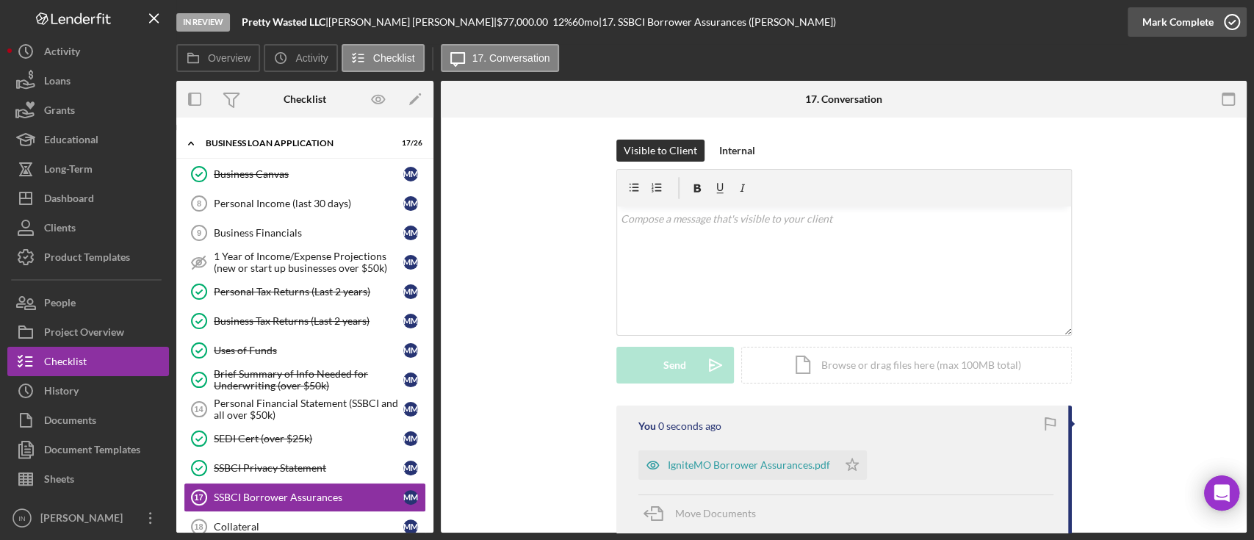
click at [1192, 21] on div "Mark Complete" at bounding box center [1178, 21] width 71 height 29
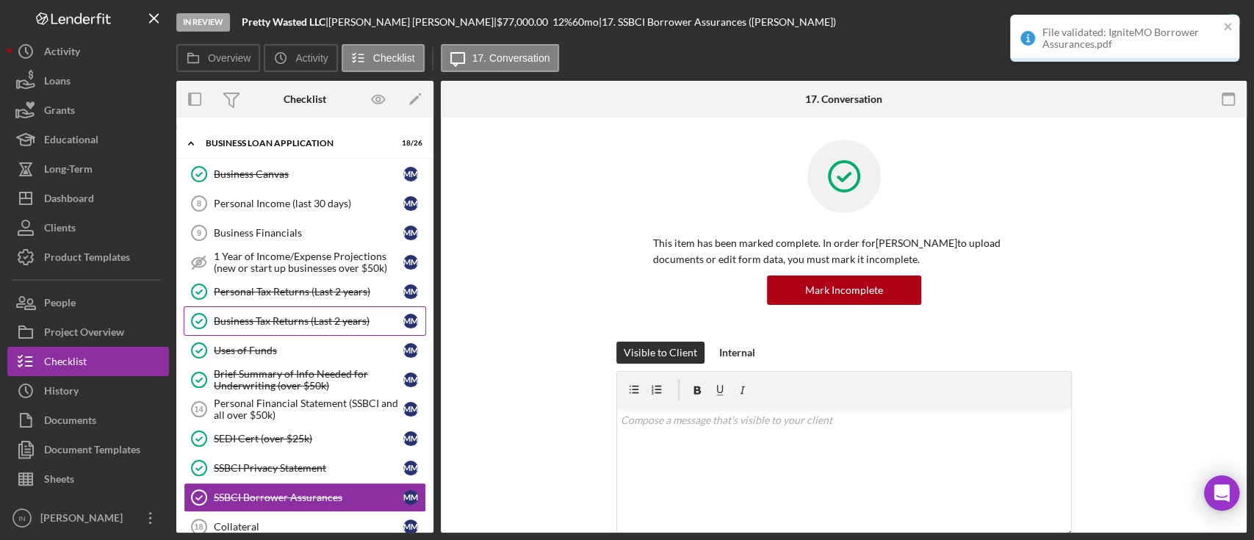
scroll to position [589, 0]
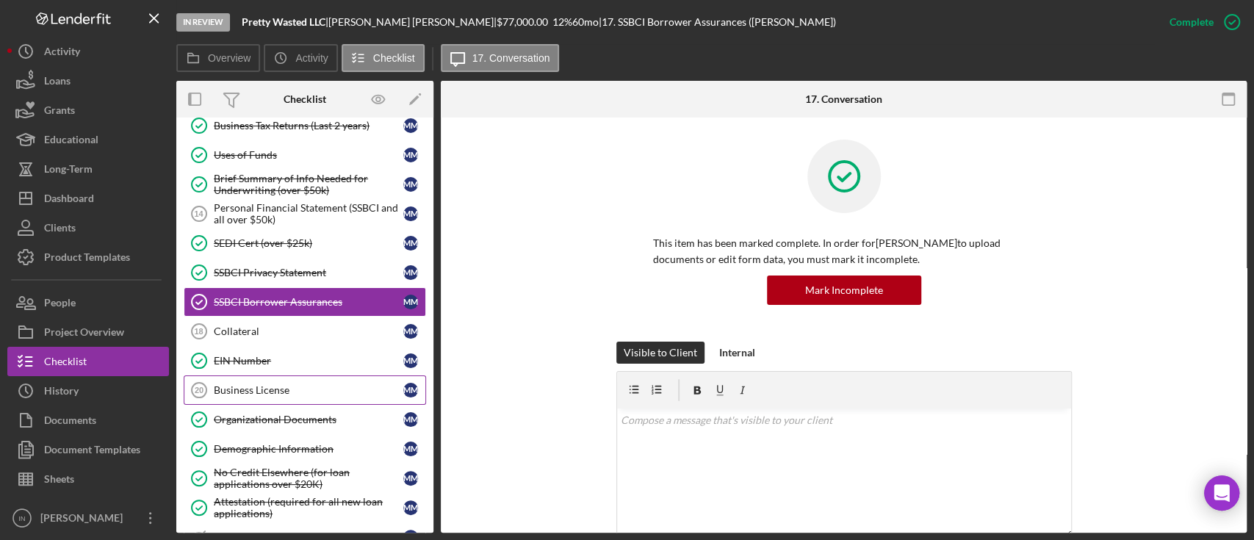
click at [339, 390] on div "Business License" at bounding box center [309, 390] width 190 height 12
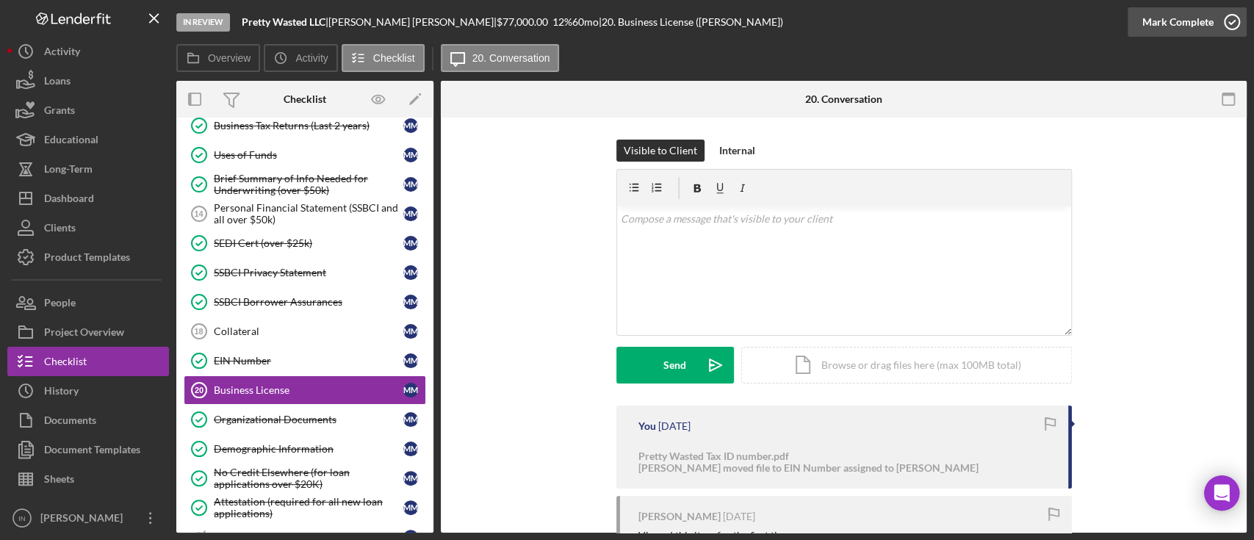
click at [1198, 31] on div "Mark Complete" at bounding box center [1178, 21] width 71 height 29
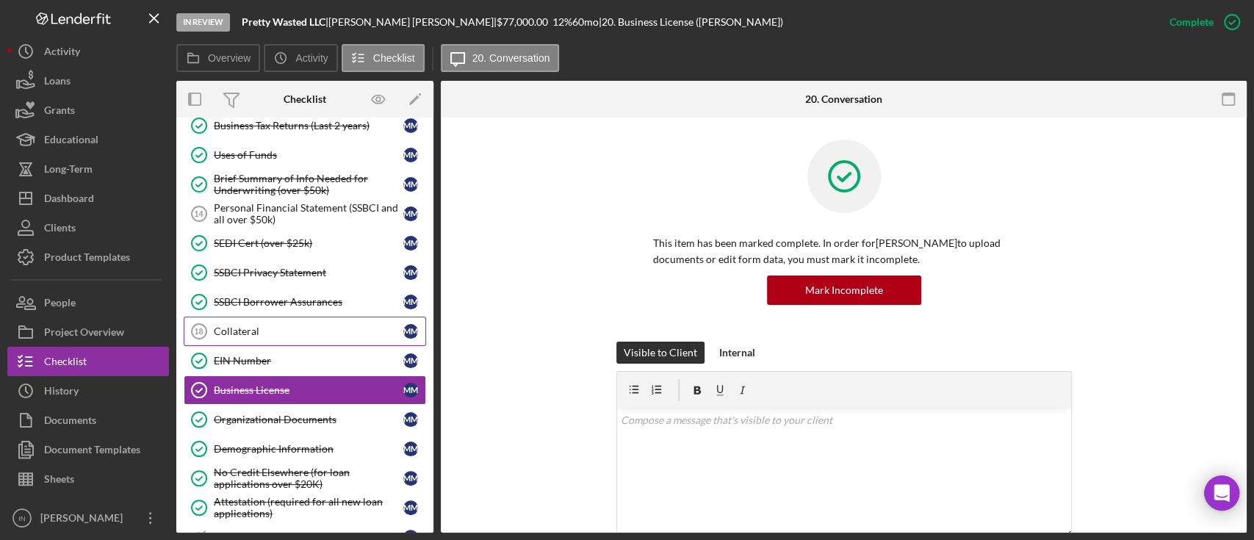
click at [304, 331] on div "Collateral" at bounding box center [309, 331] width 190 height 12
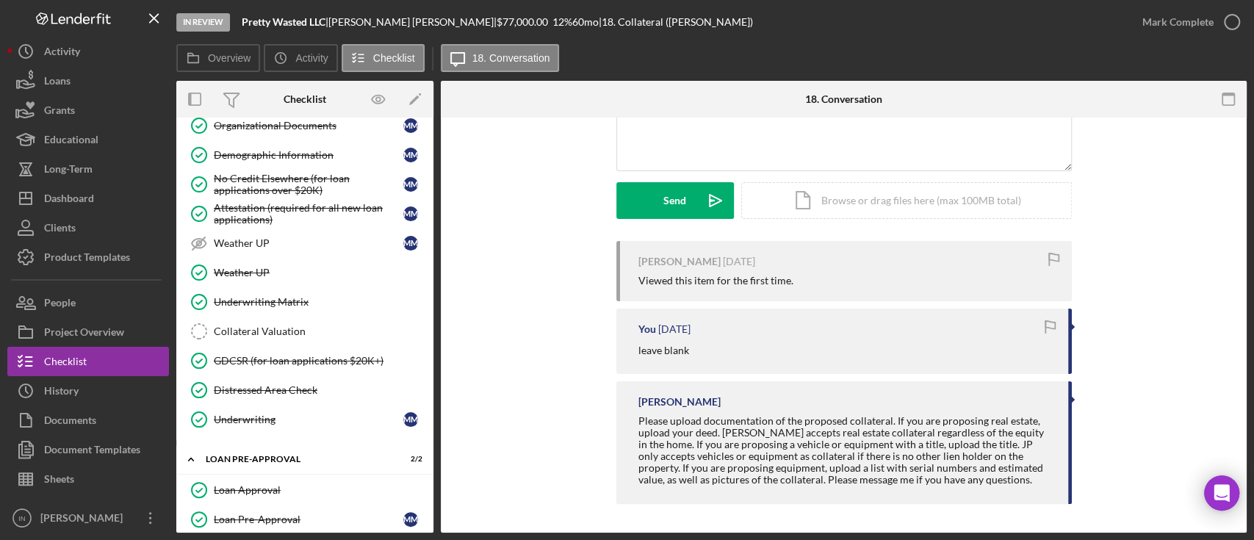
scroll to position [981, 0]
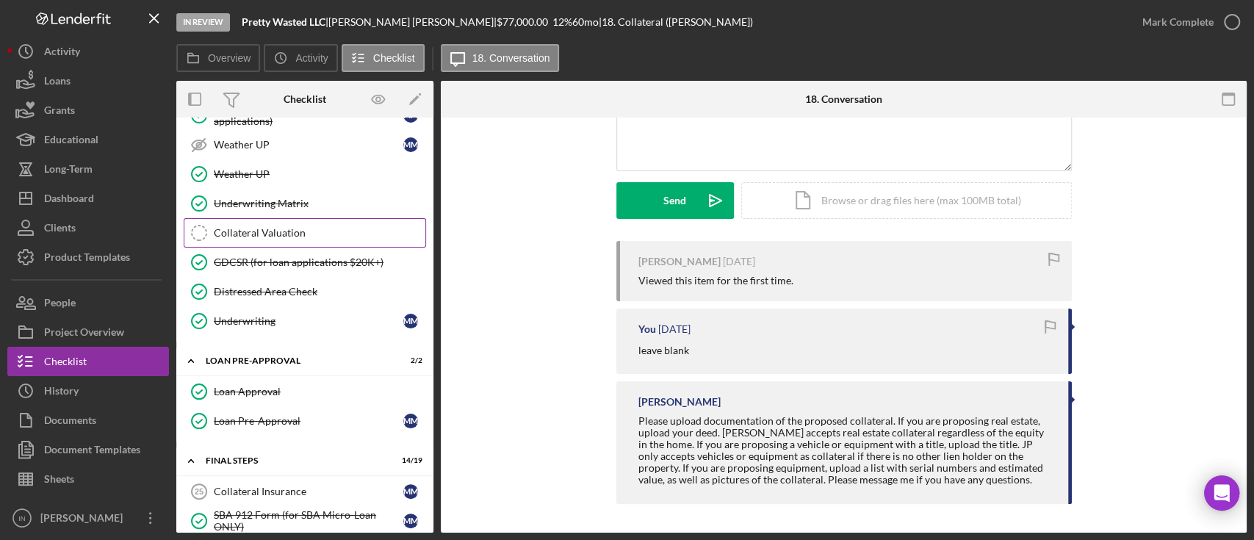
click at [270, 229] on div "Collateral Valuation" at bounding box center [320, 233] width 212 height 12
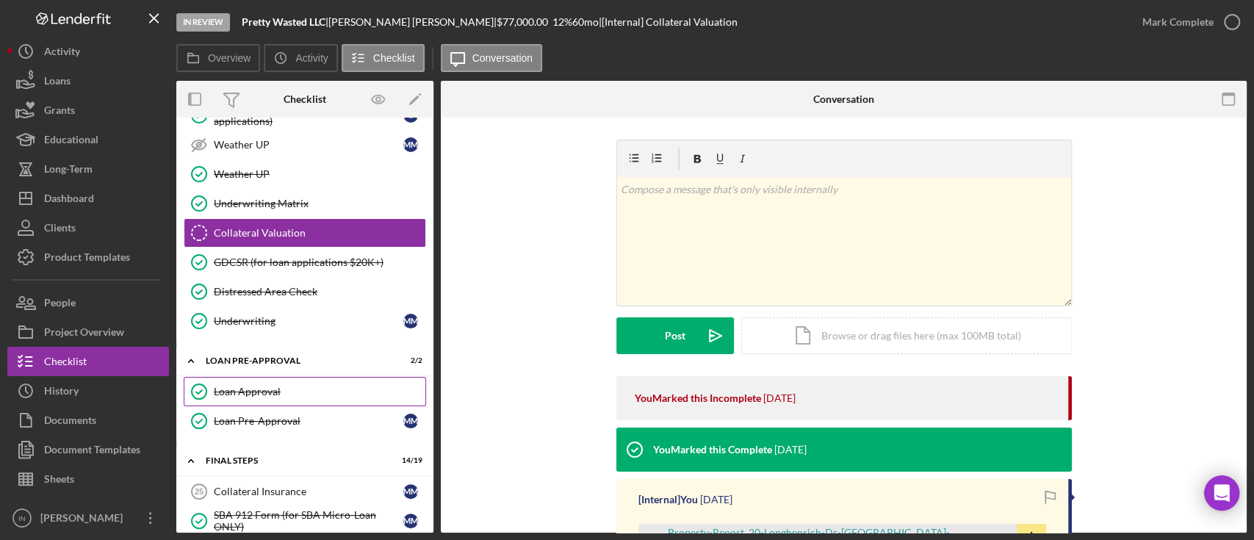
click at [282, 386] on div "Loan Approval" at bounding box center [320, 392] width 212 height 12
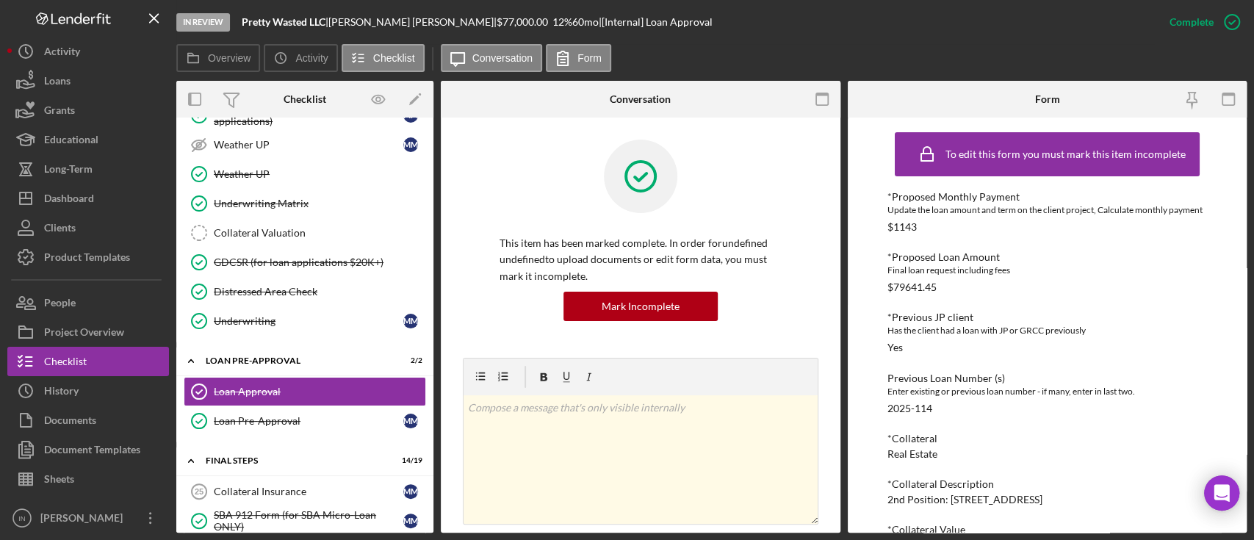
scroll to position [98, 0]
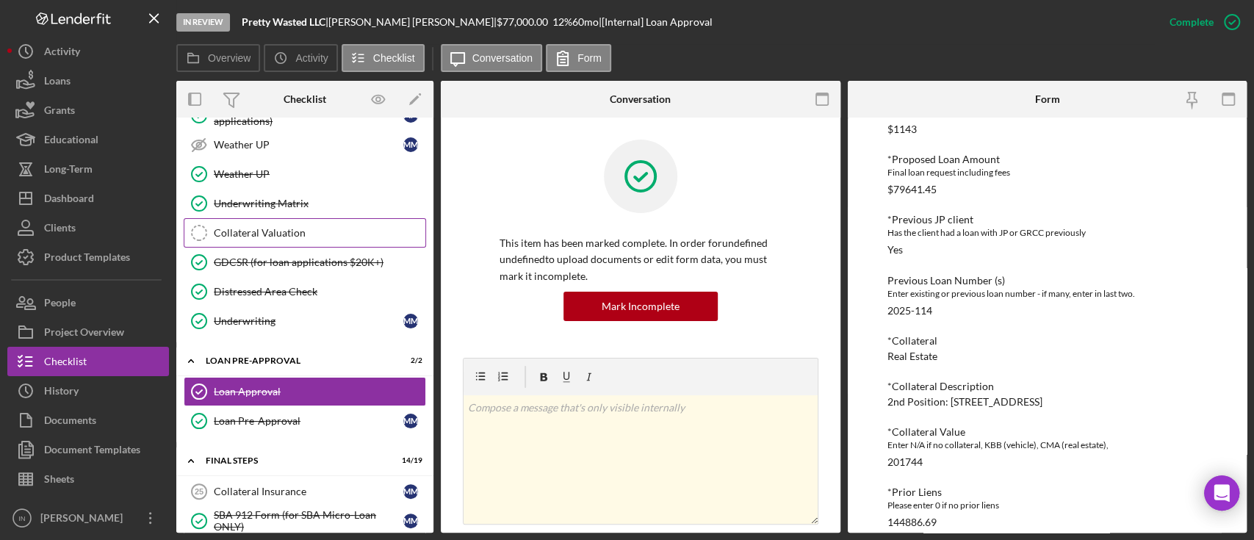
click at [335, 227] on div "Collateral Valuation" at bounding box center [320, 233] width 212 height 12
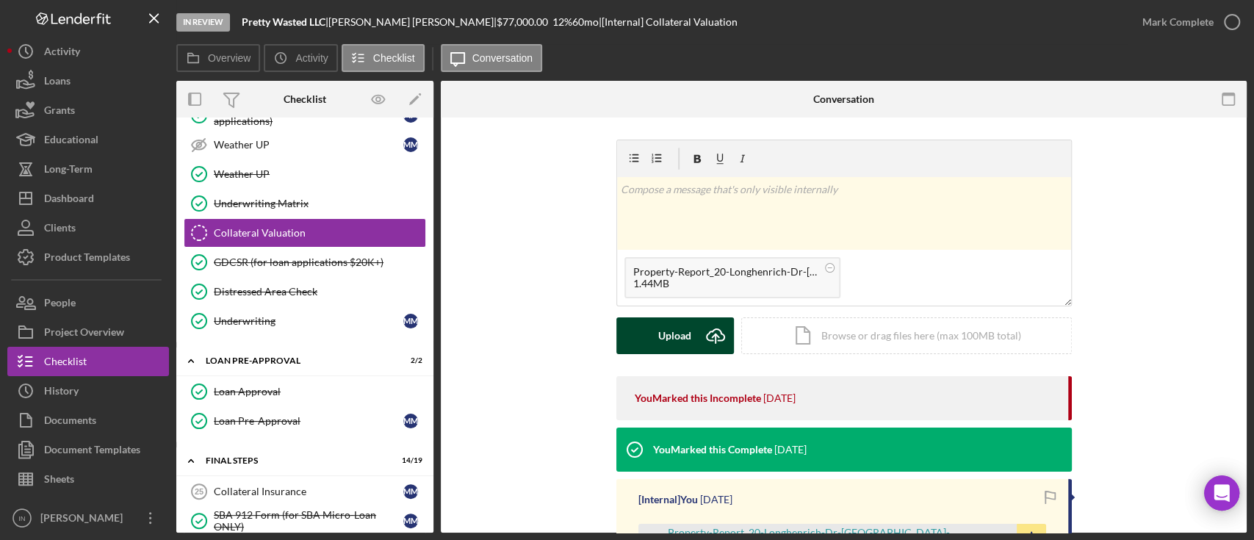
click at [682, 329] on div "Upload" at bounding box center [674, 335] width 33 height 37
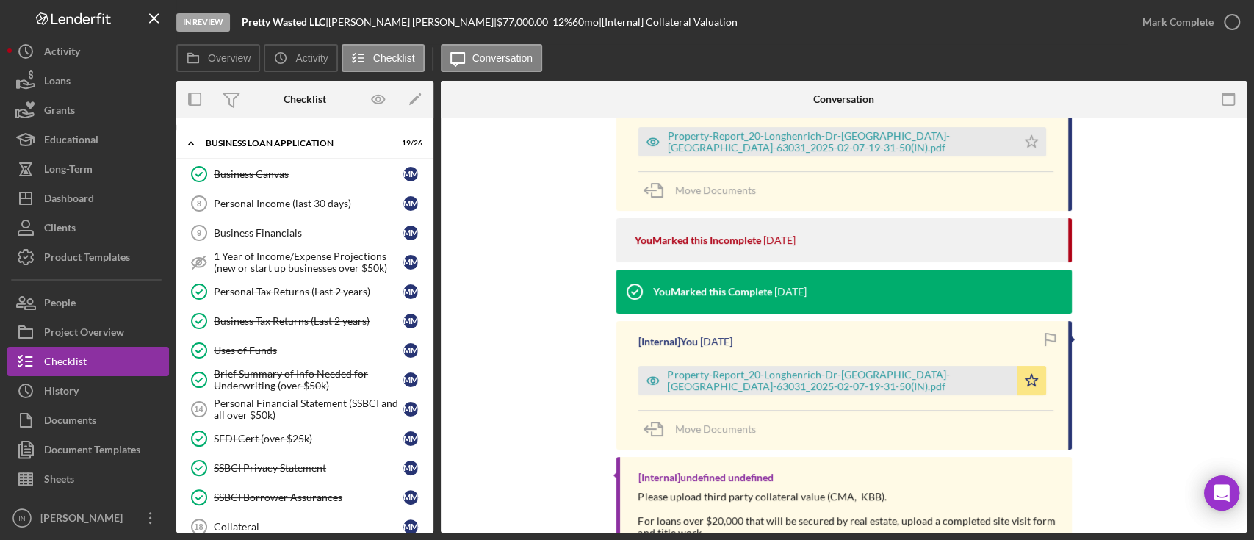
scroll to position [589, 0]
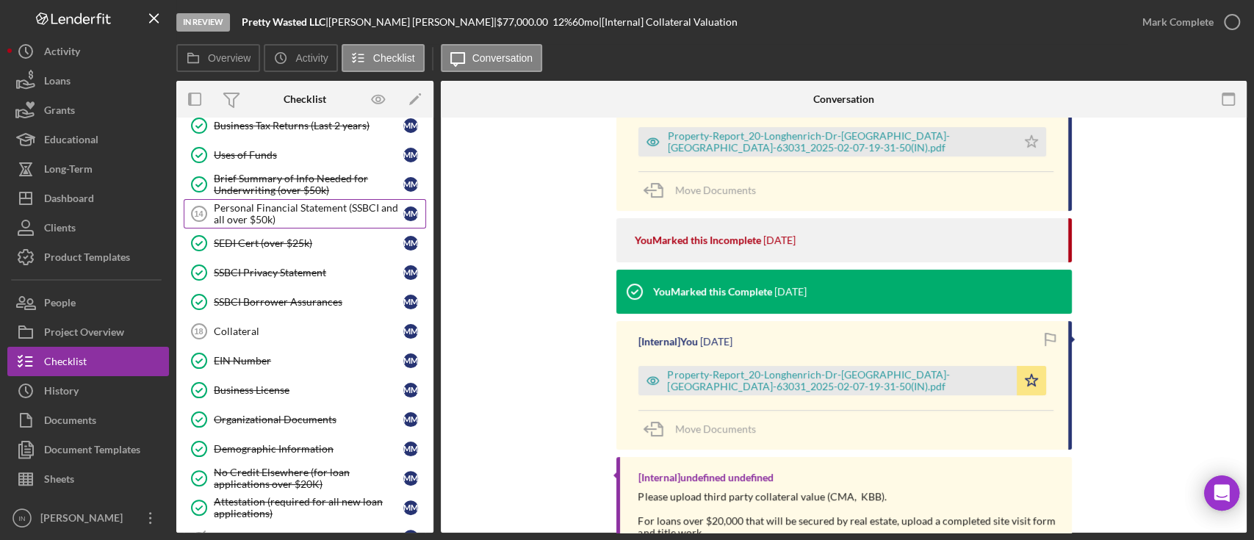
click at [304, 202] on div "Personal Financial Statement (SSBCI and all over $50k)" at bounding box center [309, 214] width 190 height 24
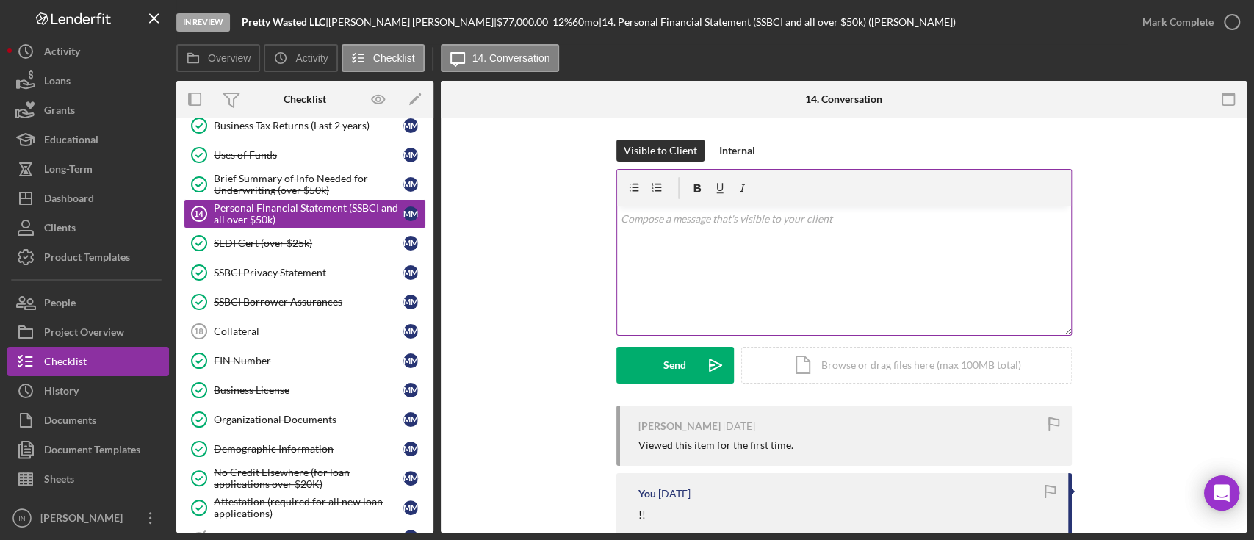
click at [799, 238] on div "v Color teal Color pink Remove color Add row above Add row below Add column bef…" at bounding box center [844, 270] width 454 height 129
click at [689, 359] on button "Send Icon/icon-invite-send" at bounding box center [675, 365] width 118 height 37
